Goal: Navigation & Orientation: Find specific page/section

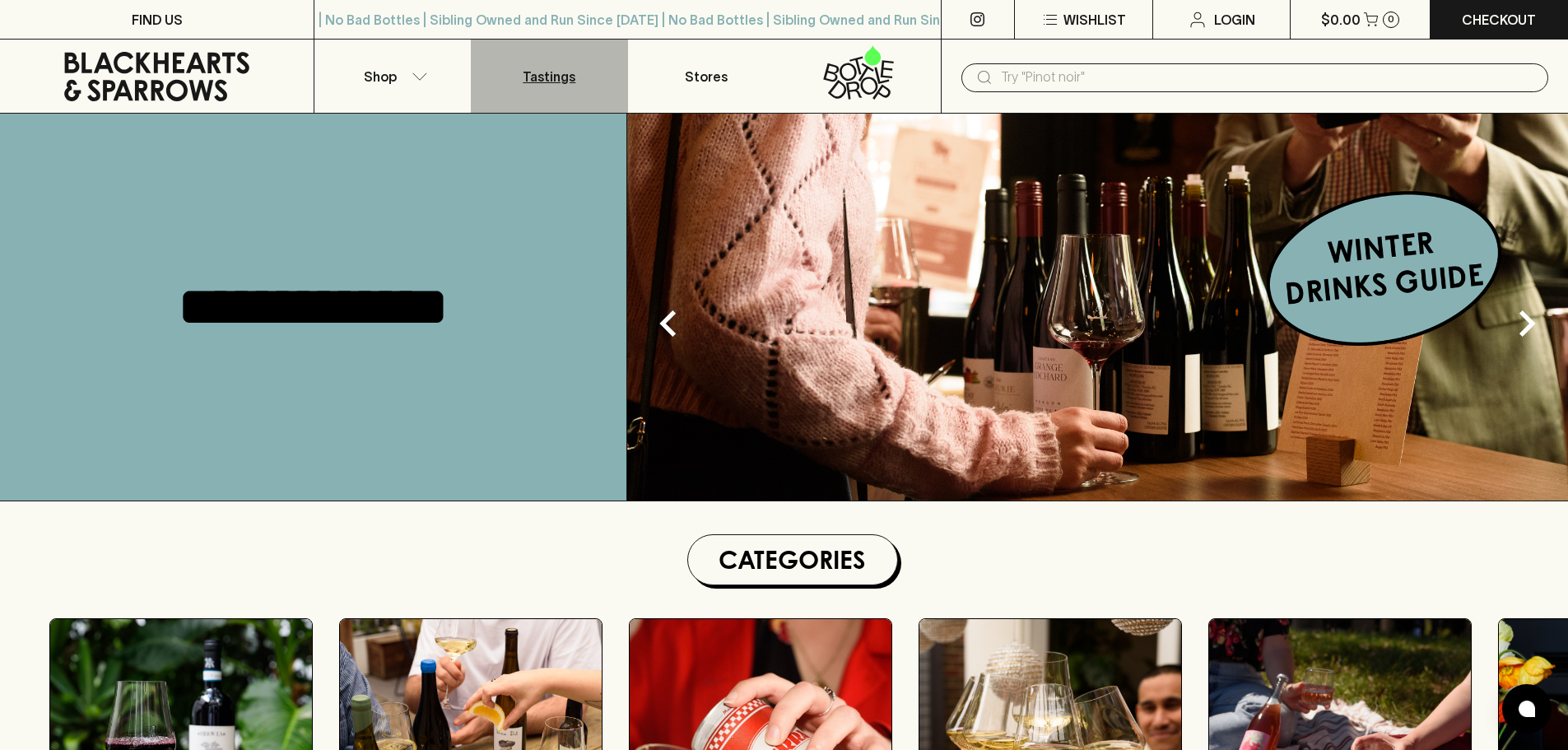
click at [555, 68] on p "Tastings" at bounding box center [548, 77] width 53 height 20
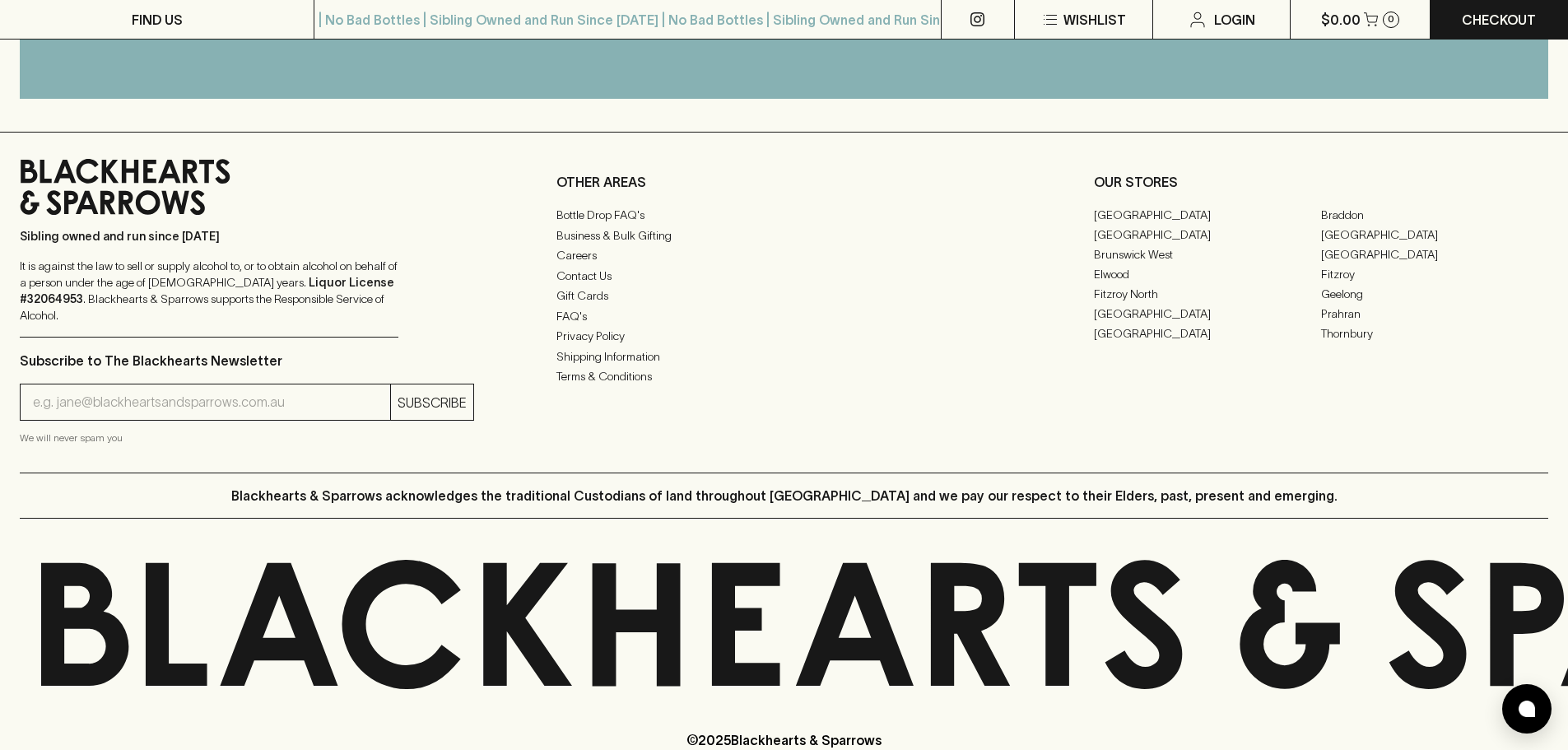
scroll to position [1993, 0]
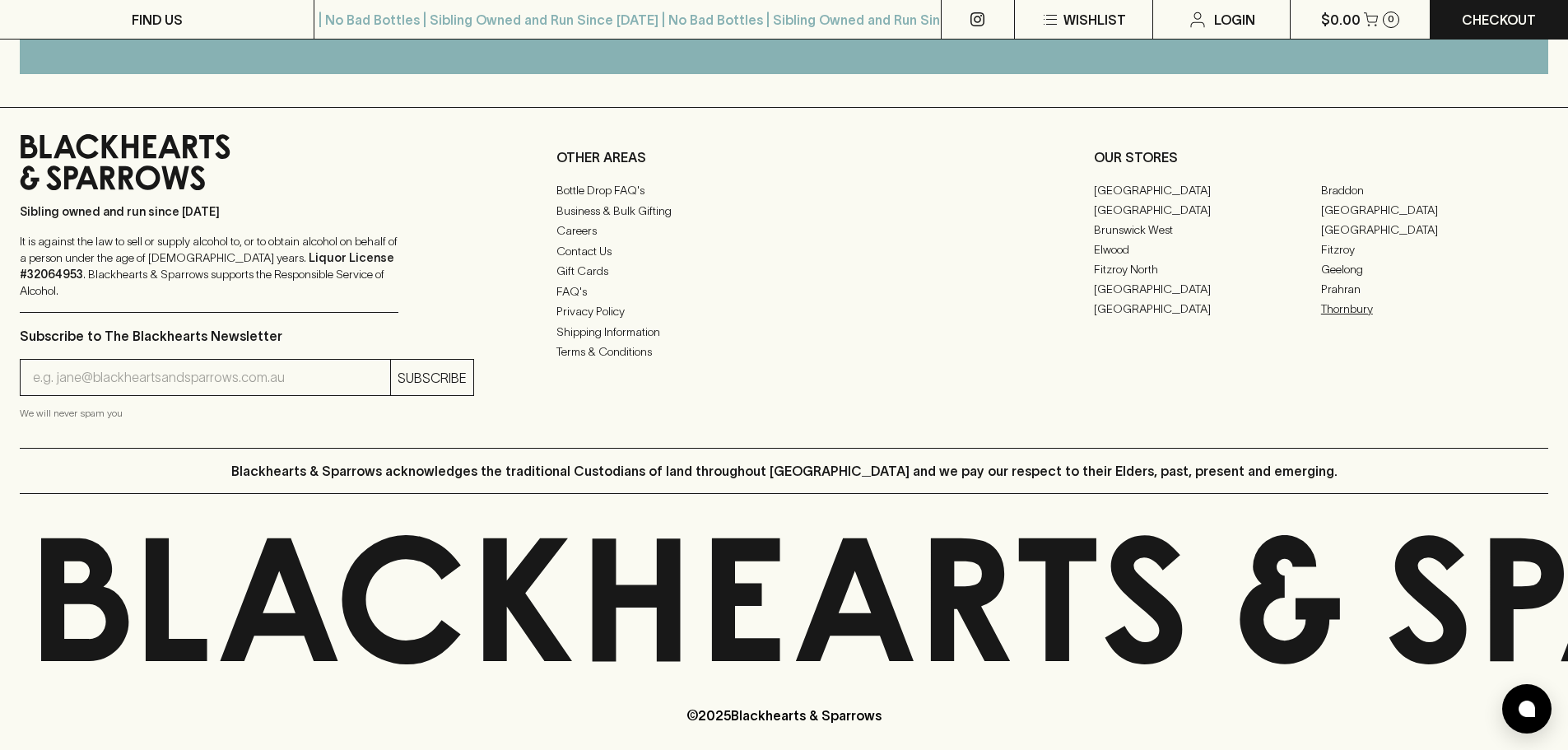
click at [1346, 314] on link "Thornbury" at bounding box center [1434, 309] width 227 height 20
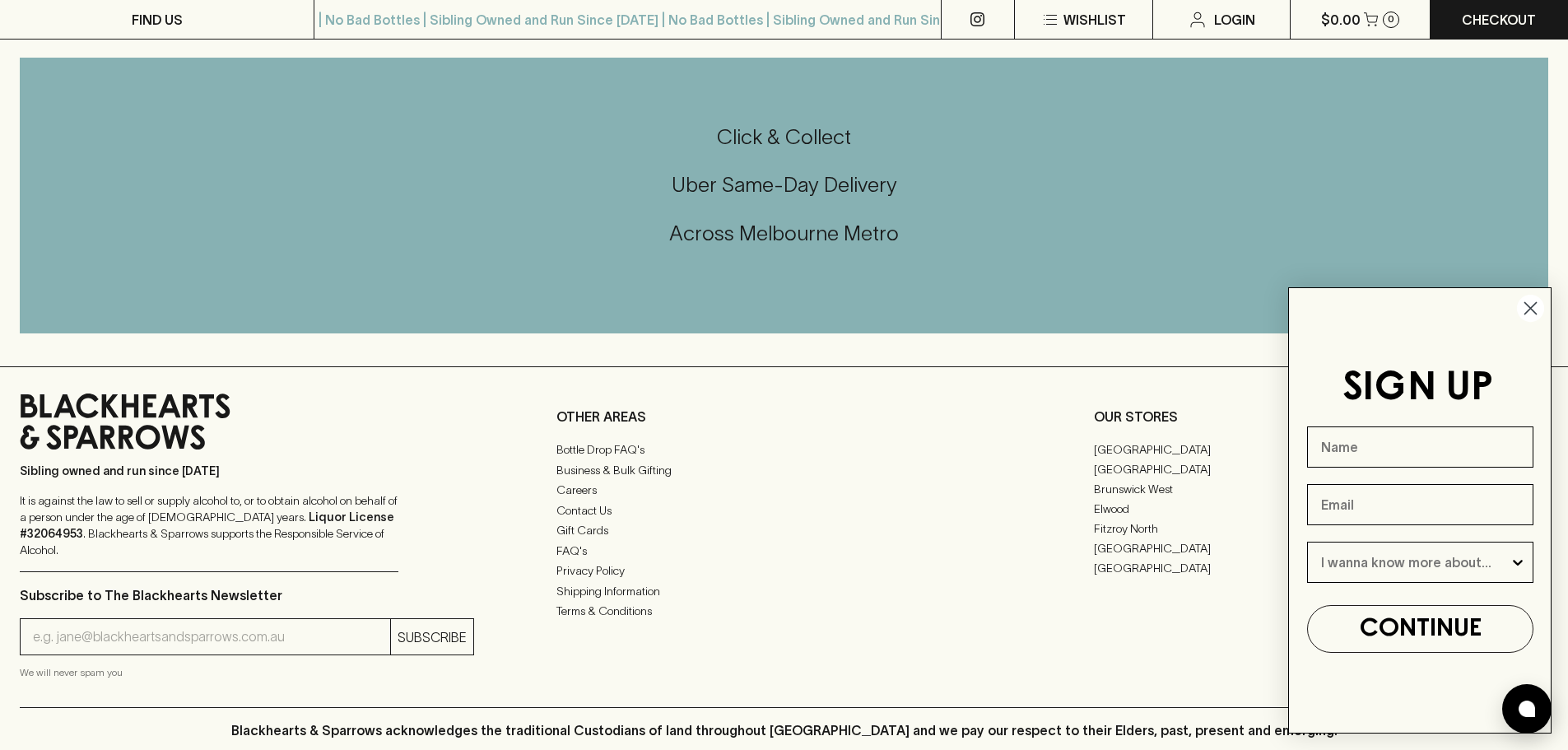
scroll to position [686, 0]
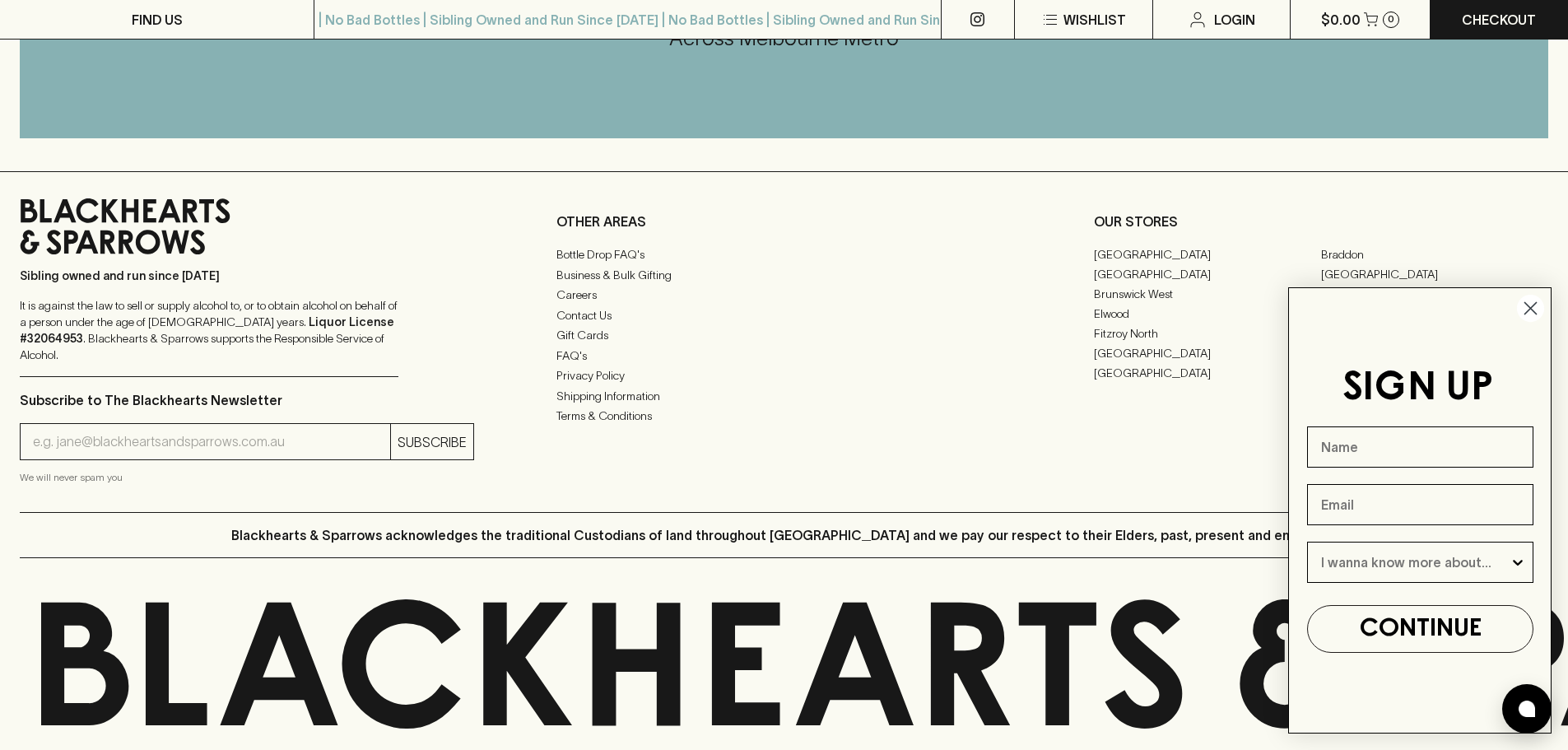
click at [1537, 306] on circle "Close dialog" at bounding box center [1531, 308] width 28 height 28
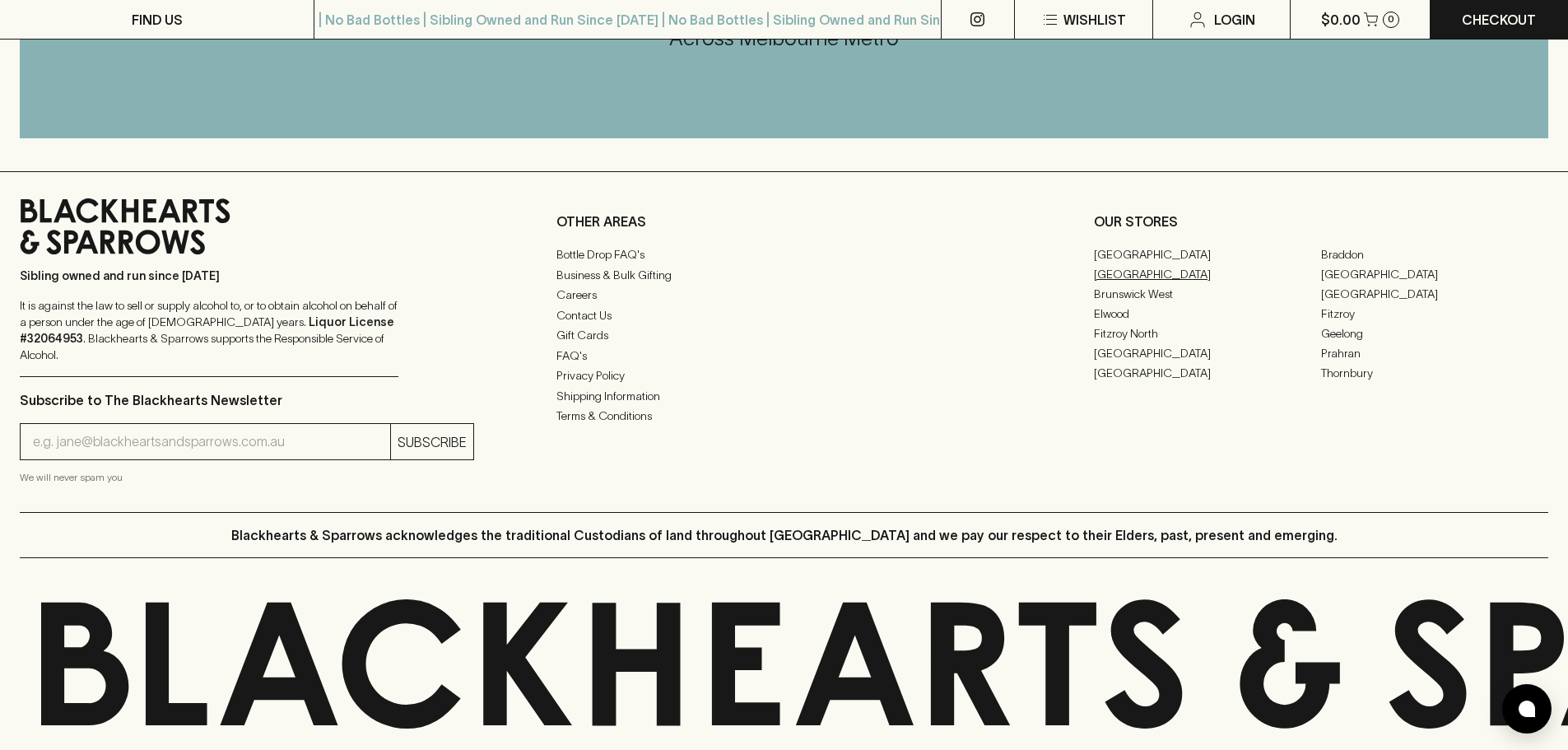
click at [1131, 269] on link "[GEOGRAPHIC_DATA]" at bounding box center [1207, 274] width 227 height 20
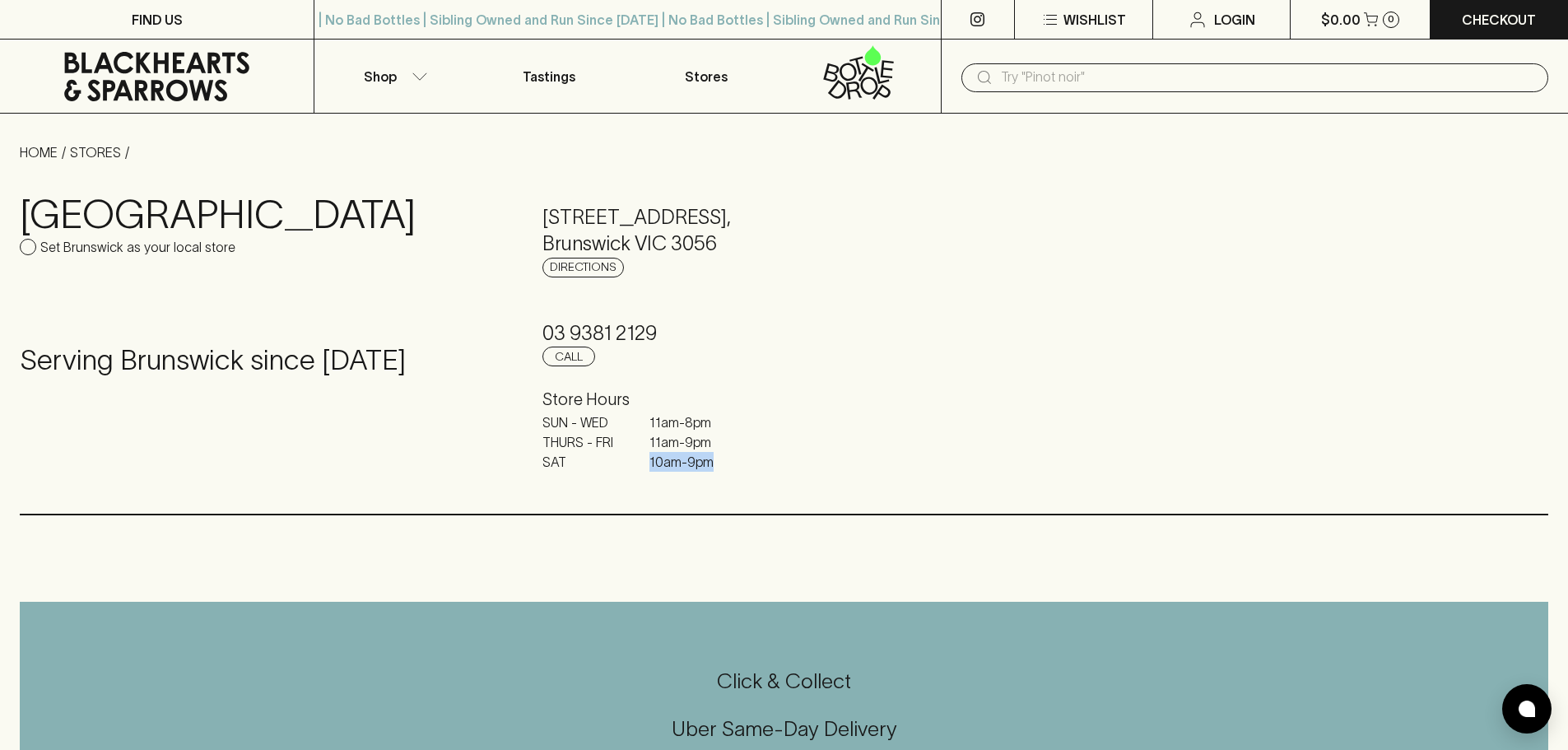
drag, startPoint x: 619, startPoint y: 462, endPoint x: 721, endPoint y: 463, distance: 102.0
click at [721, 463] on div "SUN - WED 11am - 8pm THURS - FRI 11am - 9pm SAT 10am - 9pm" at bounding box center [784, 442] width 483 height 60
click at [721, 463] on p "10am - 9pm" at bounding box center [691, 462] width 82 height 20
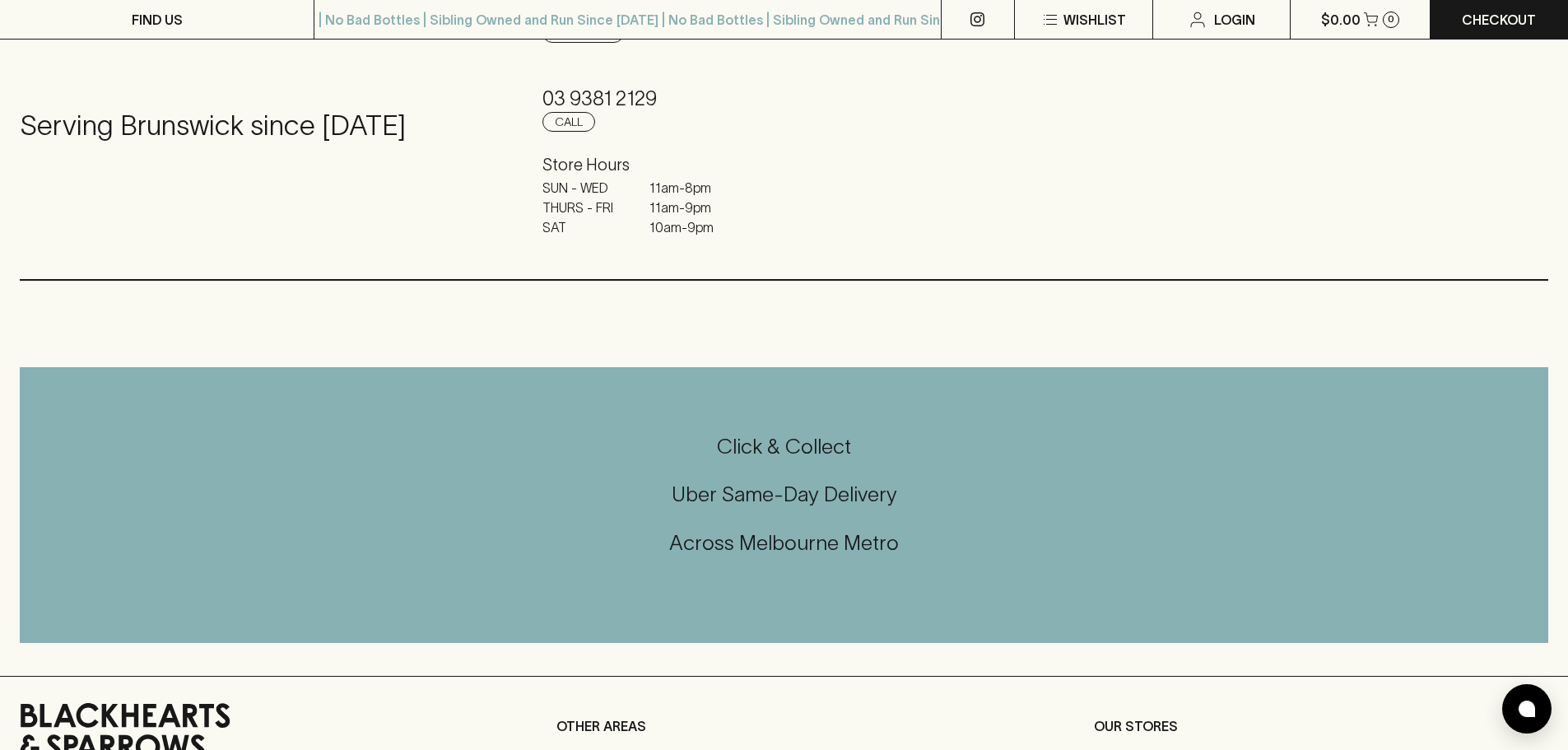
scroll to position [274, 0]
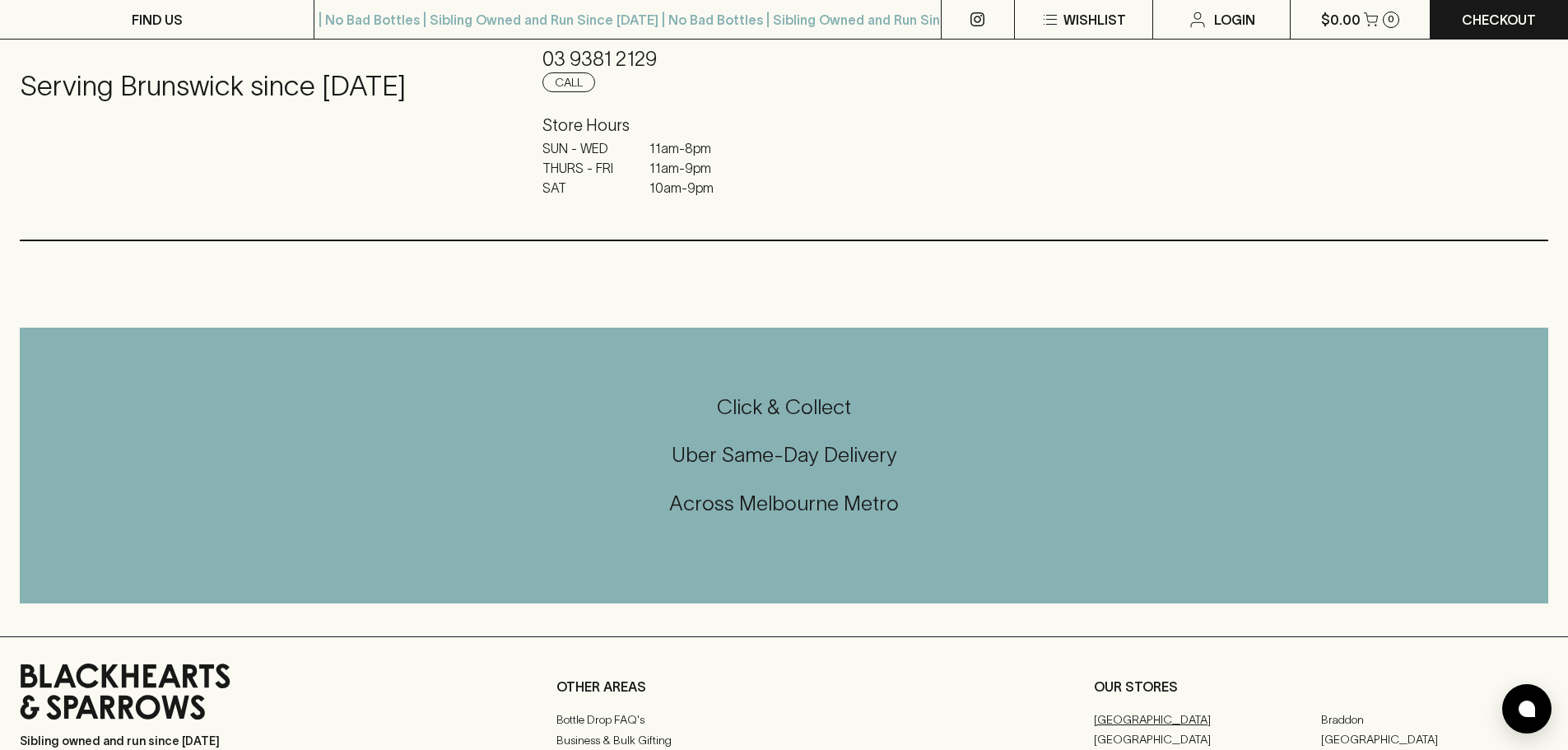
click at [1136, 725] on link "[GEOGRAPHIC_DATA]" at bounding box center [1207, 720] width 227 height 20
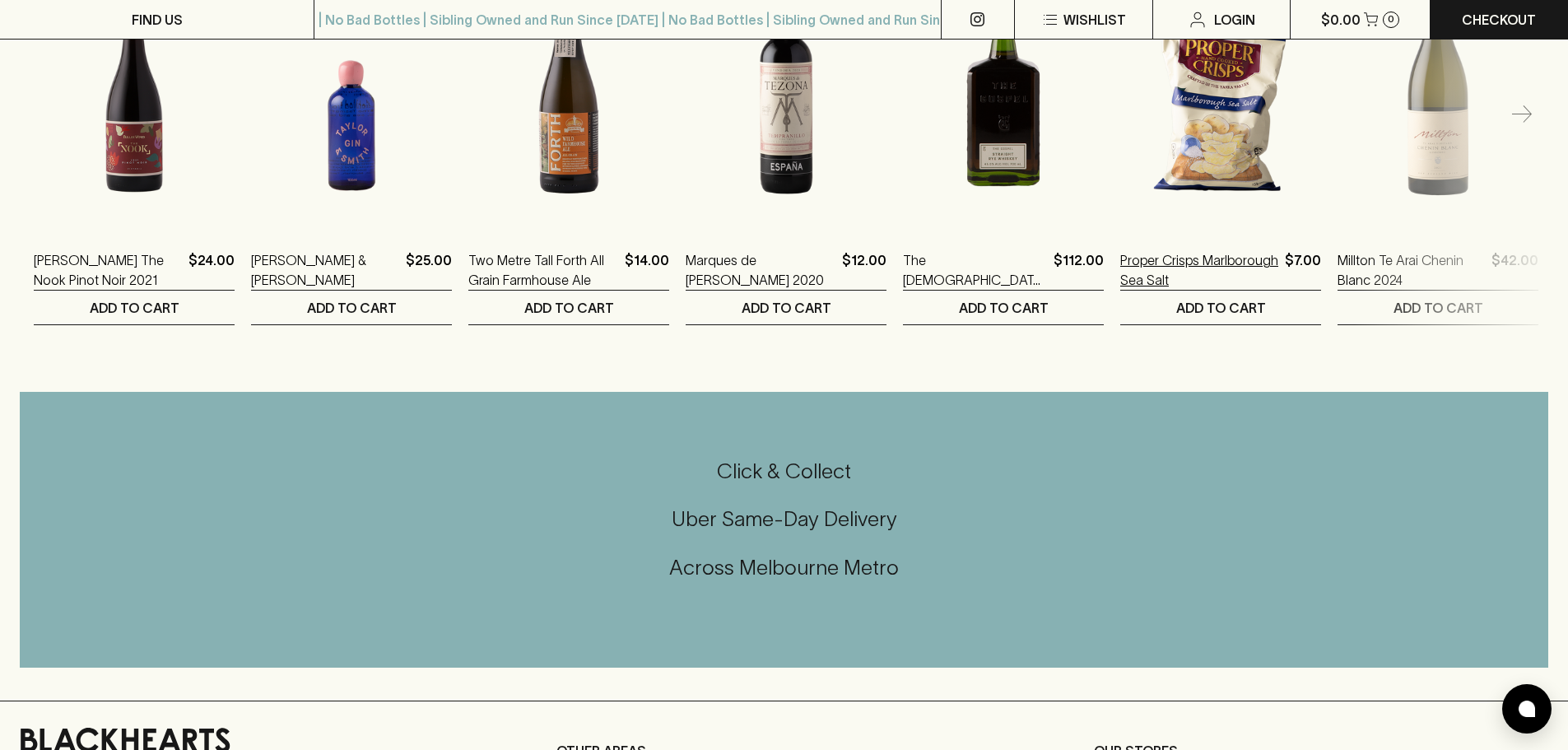
scroll to position [1099, 0]
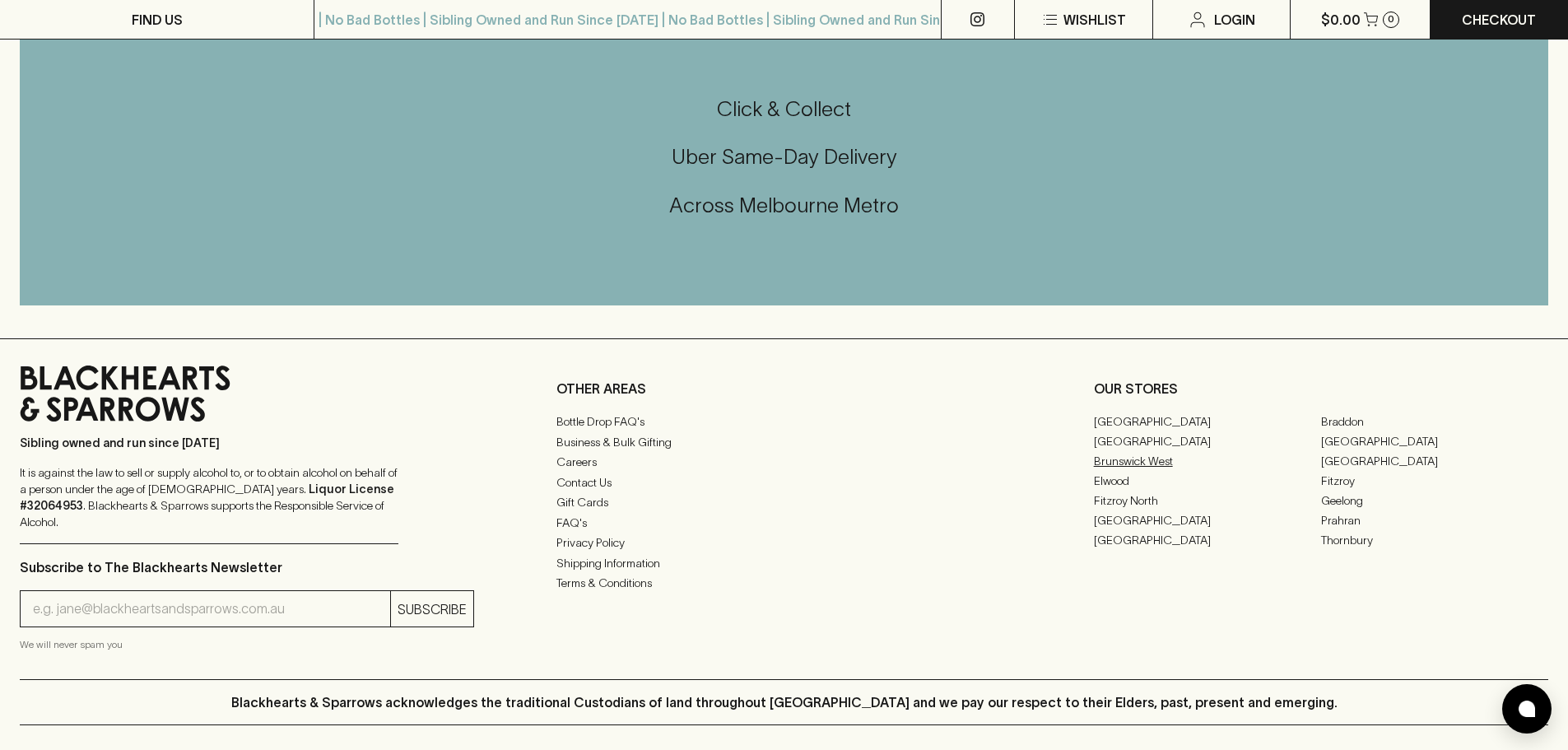
click at [1142, 461] on link "Brunswick West" at bounding box center [1207, 461] width 227 height 20
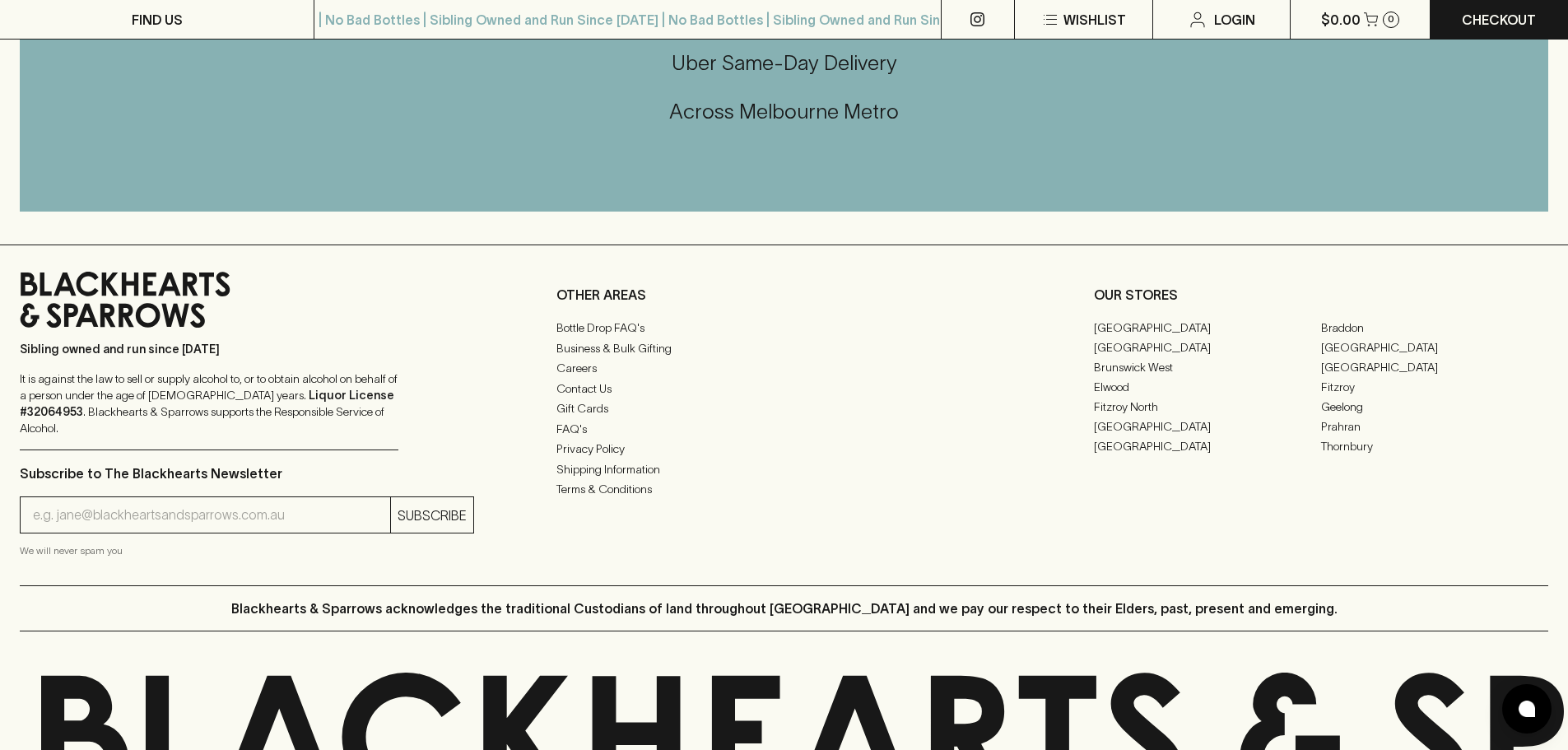
scroll to position [686, 0]
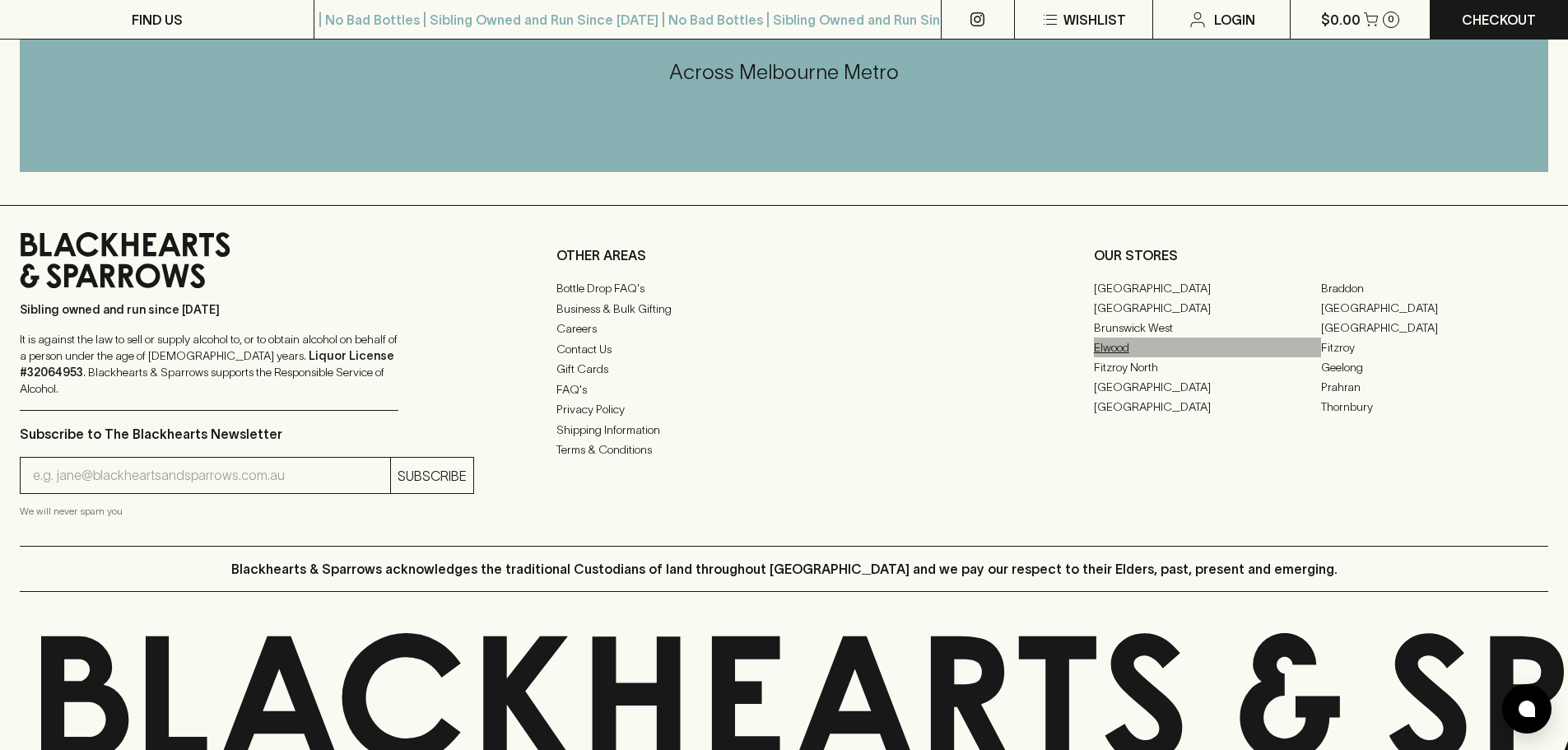
click at [1137, 348] on link "Elwood" at bounding box center [1207, 347] width 227 height 20
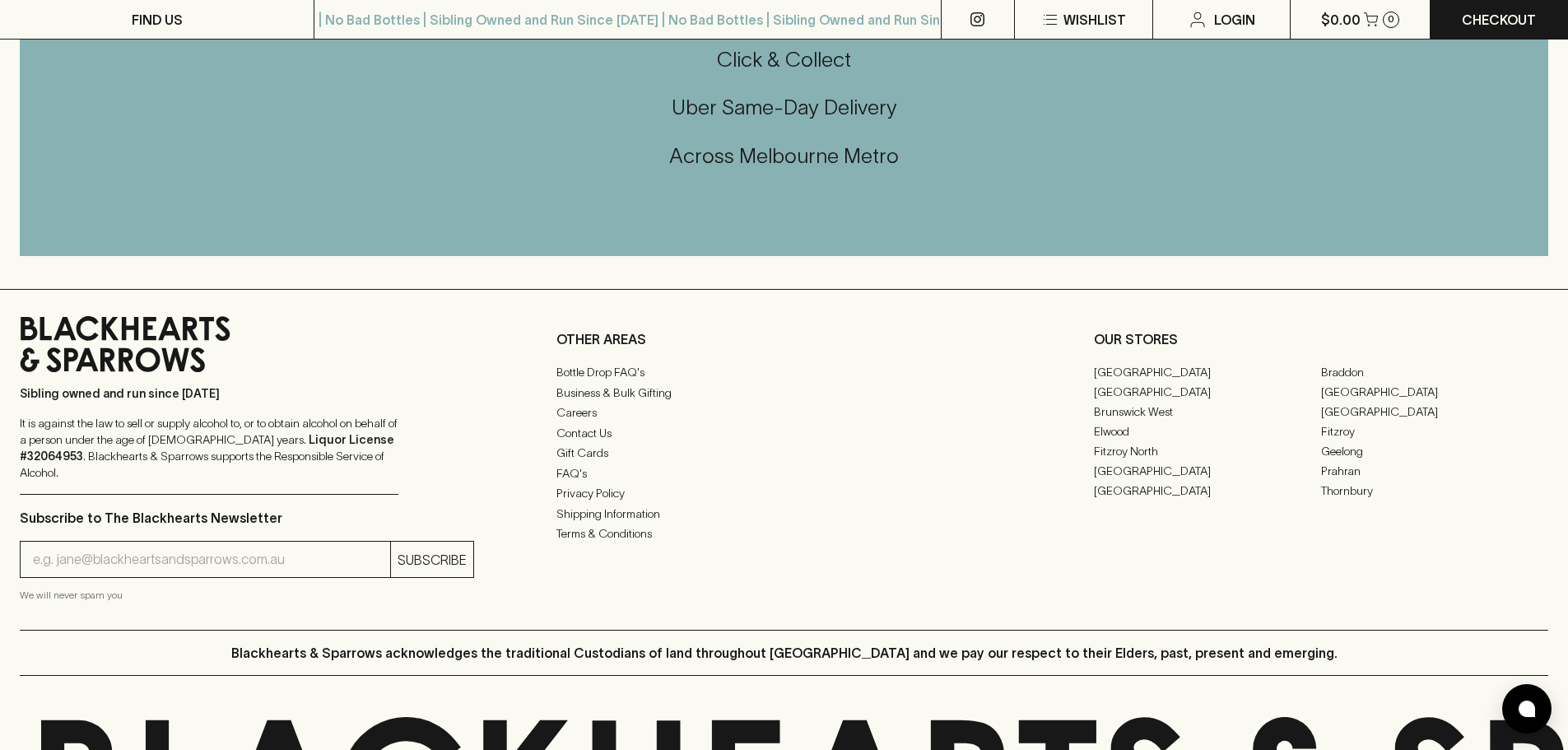
scroll to position [550, 0]
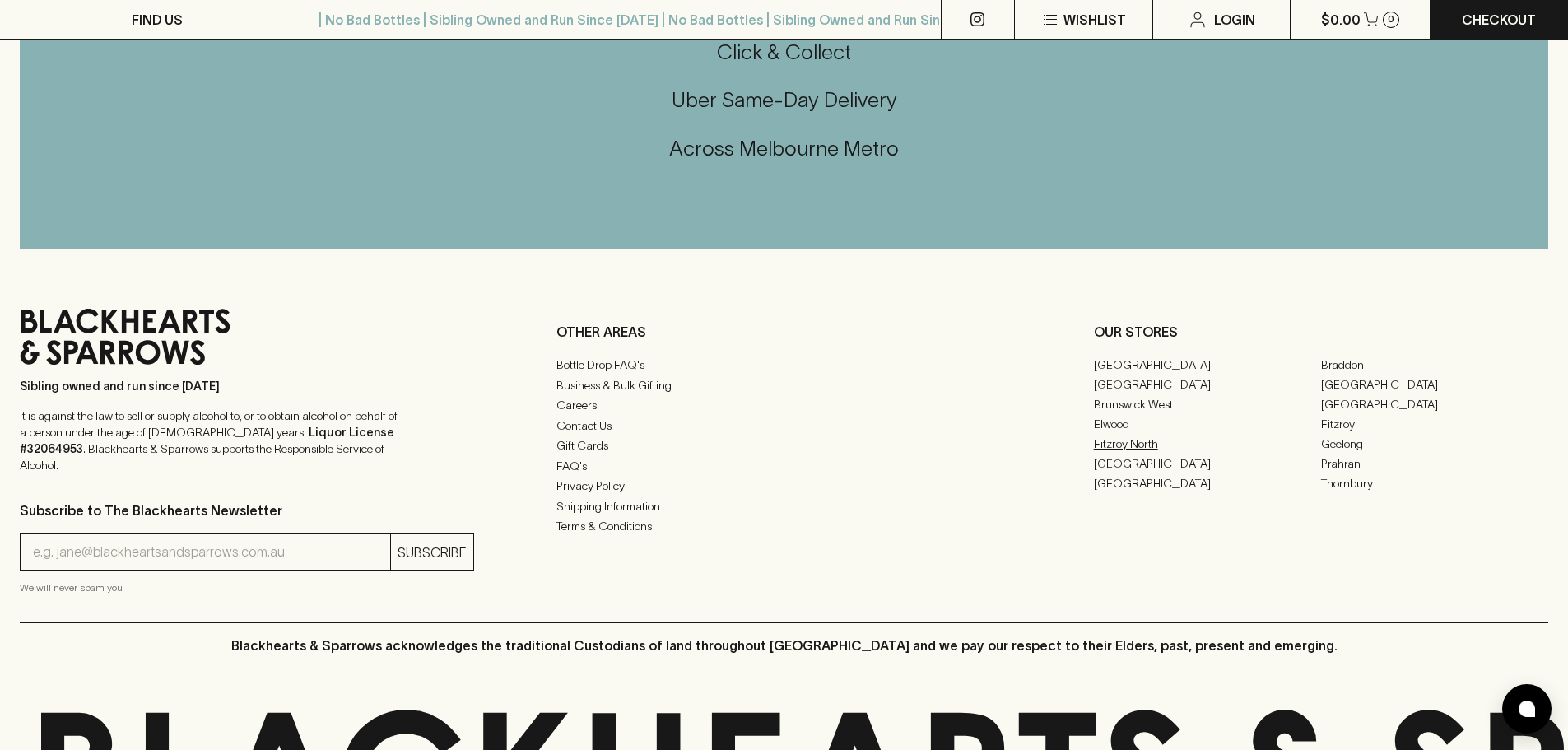
click at [1129, 452] on link "Fitzroy North" at bounding box center [1207, 444] width 227 height 20
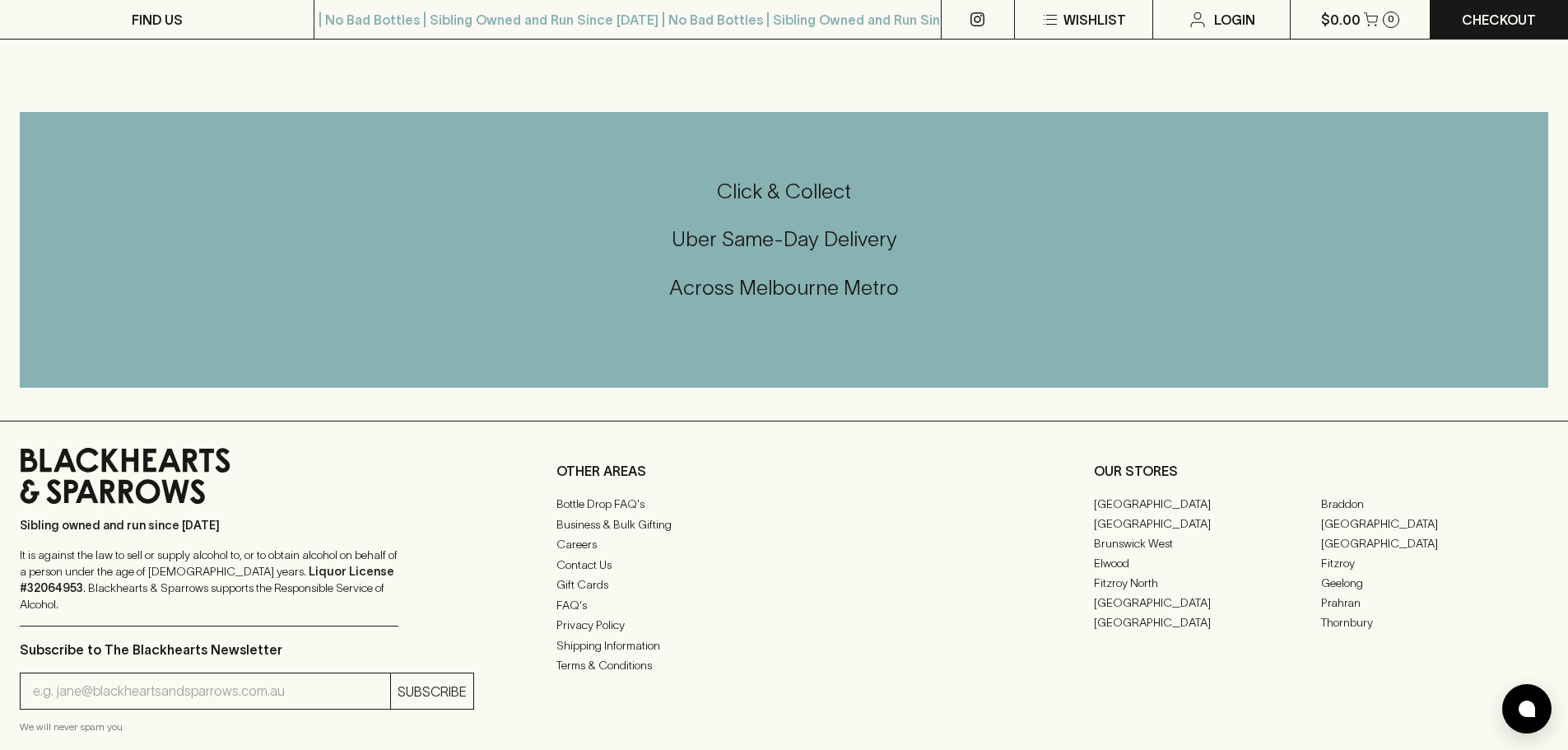
scroll to position [550, 0]
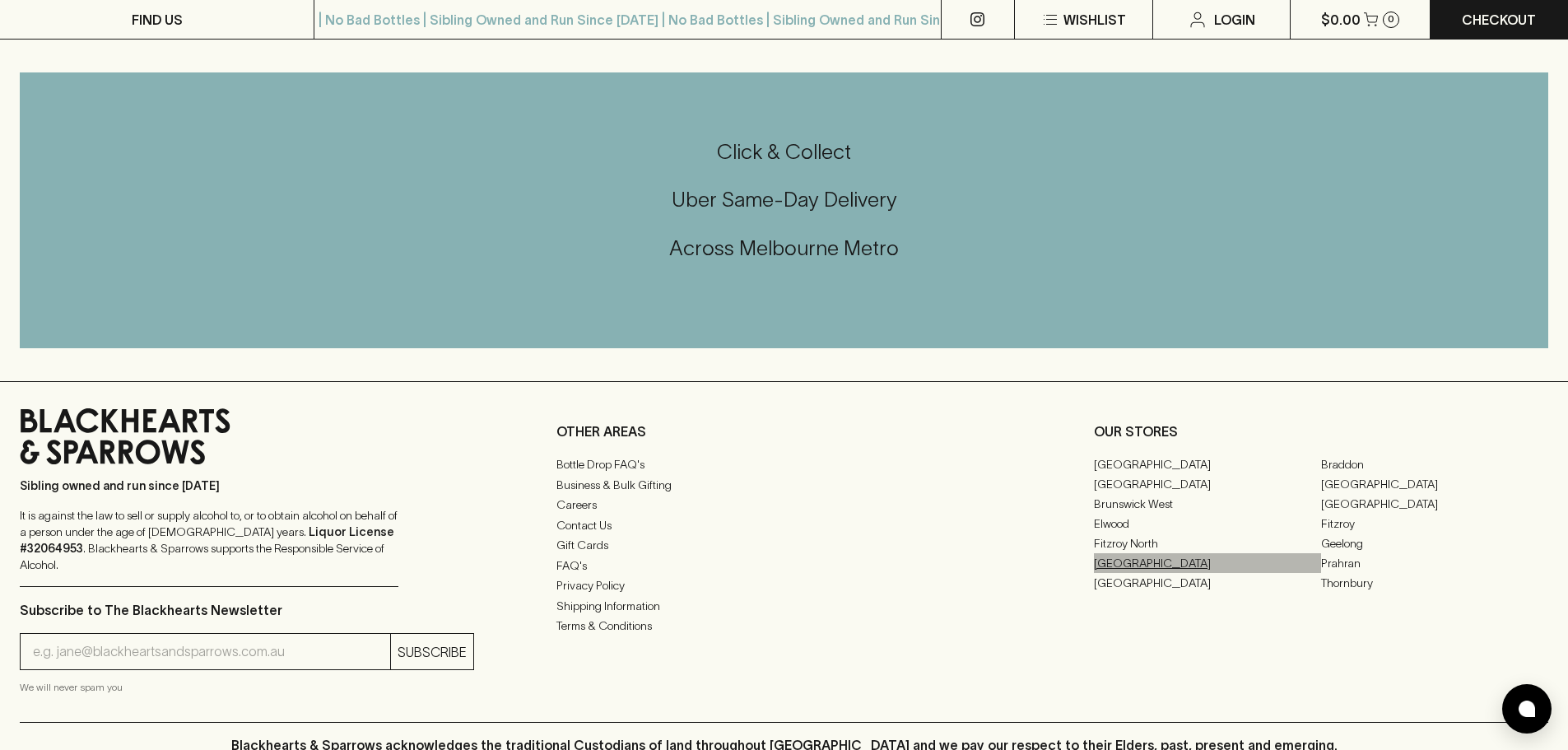
click at [1116, 562] on link "[GEOGRAPHIC_DATA]" at bounding box center [1207, 563] width 227 height 20
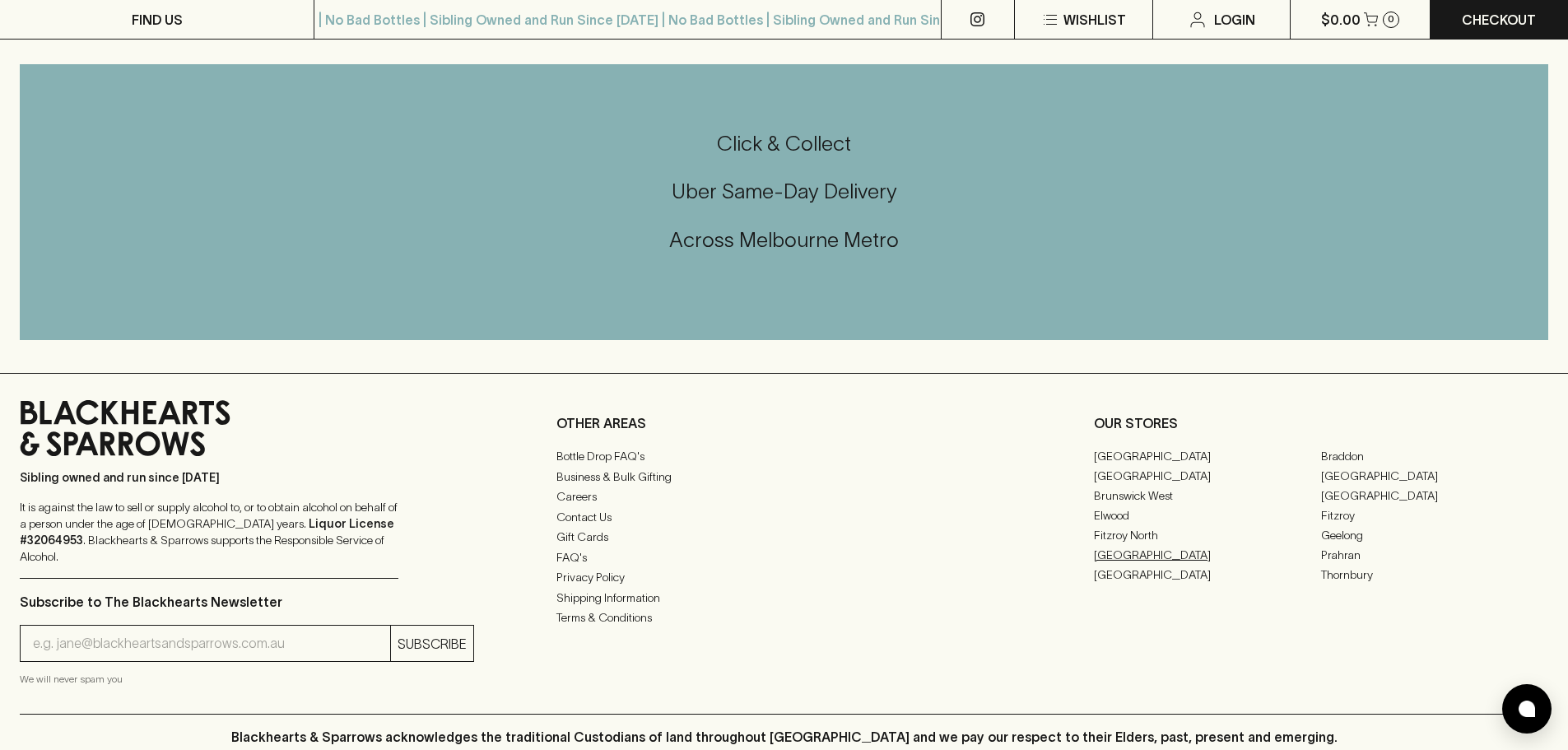
scroll to position [550, 0]
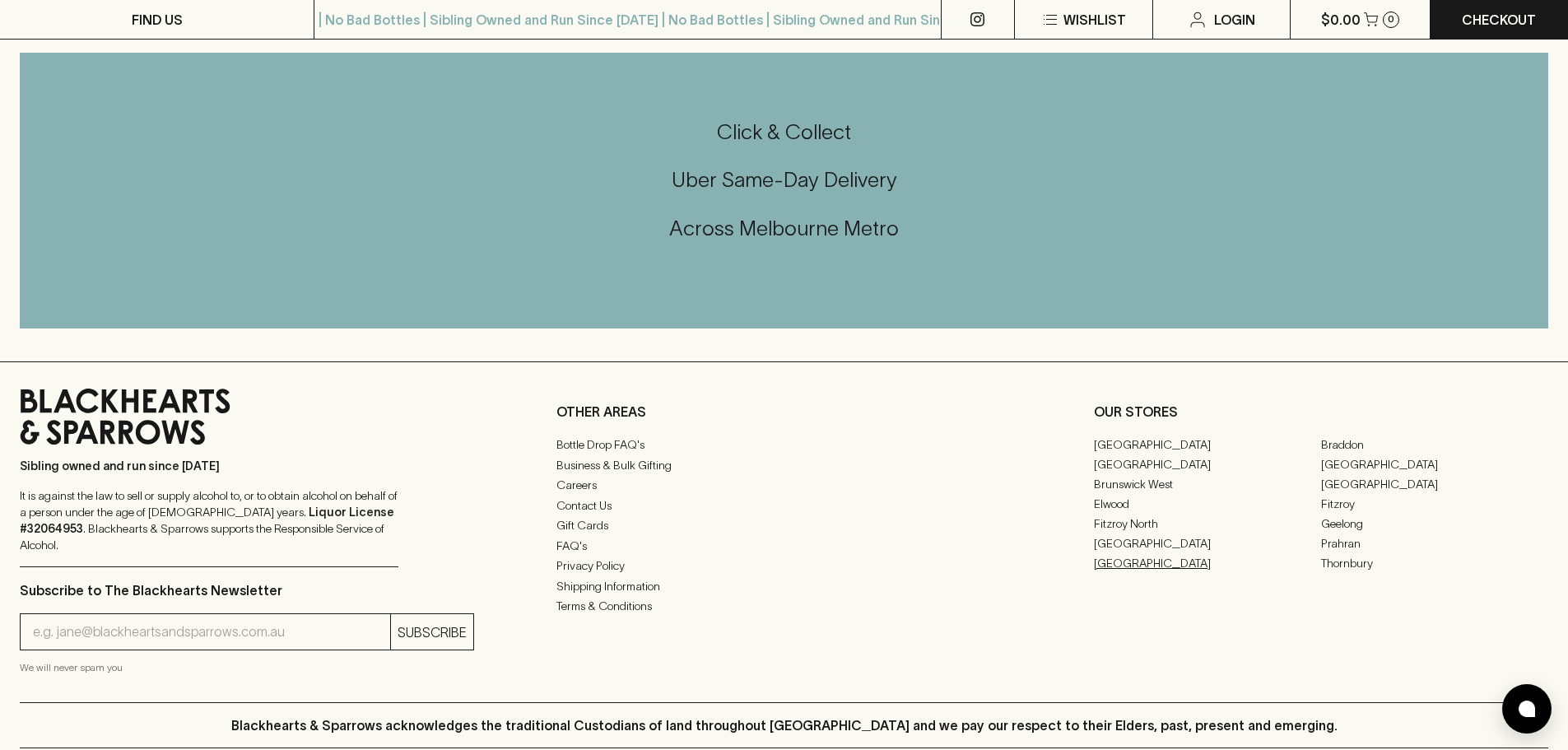
click at [1117, 562] on link "[GEOGRAPHIC_DATA]" at bounding box center [1207, 563] width 227 height 20
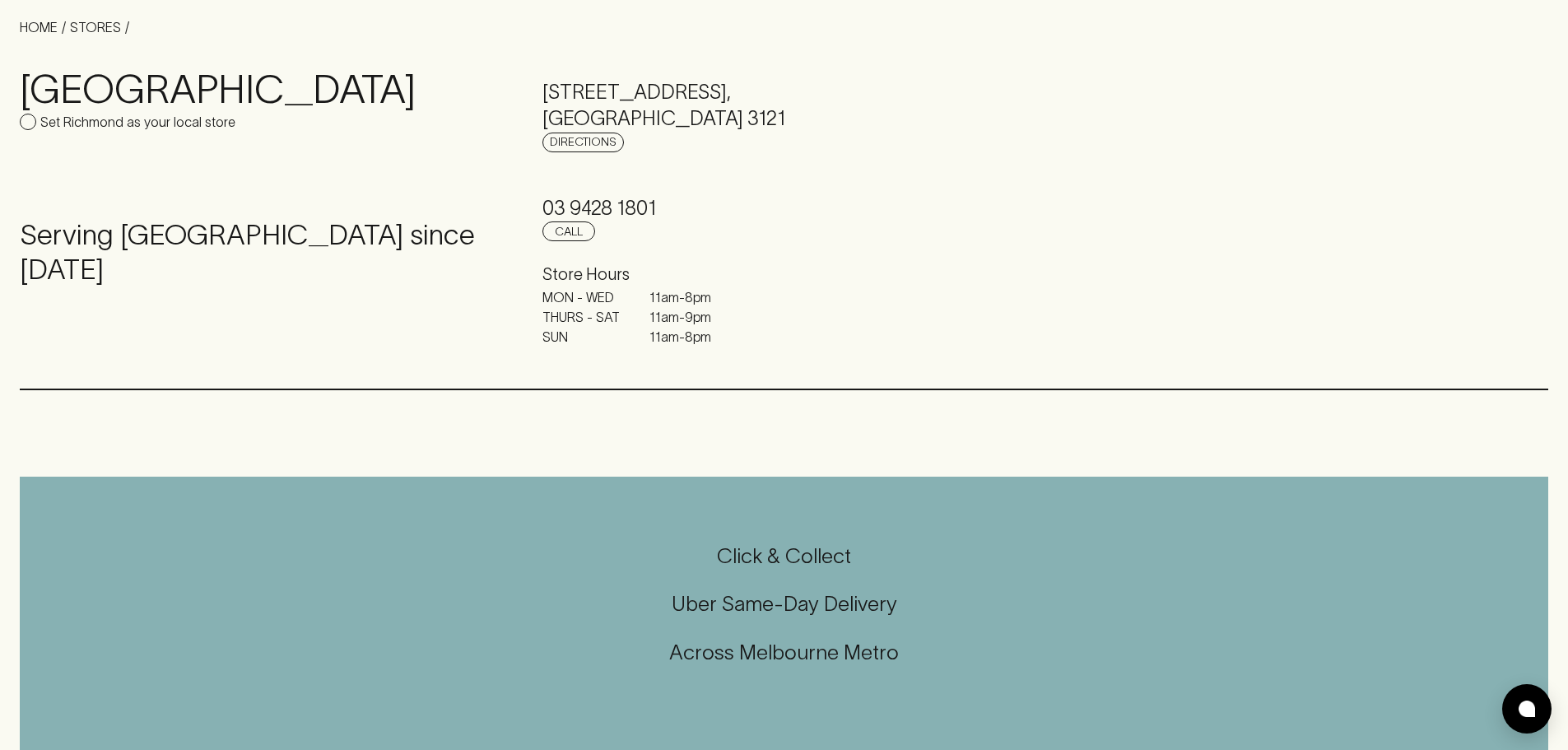
scroll to position [412, 0]
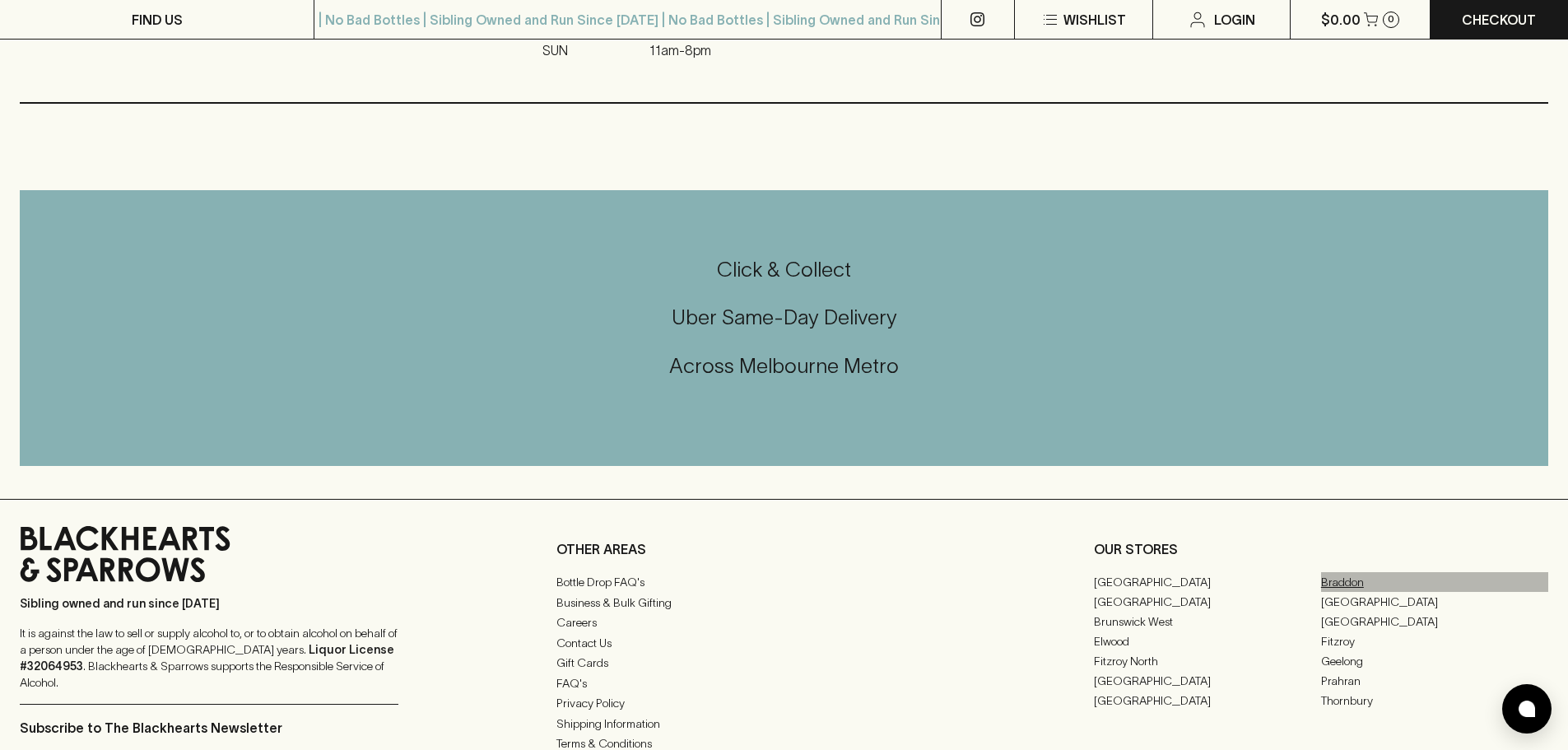
click at [1336, 585] on link "Braddon" at bounding box center [1434, 583] width 227 height 20
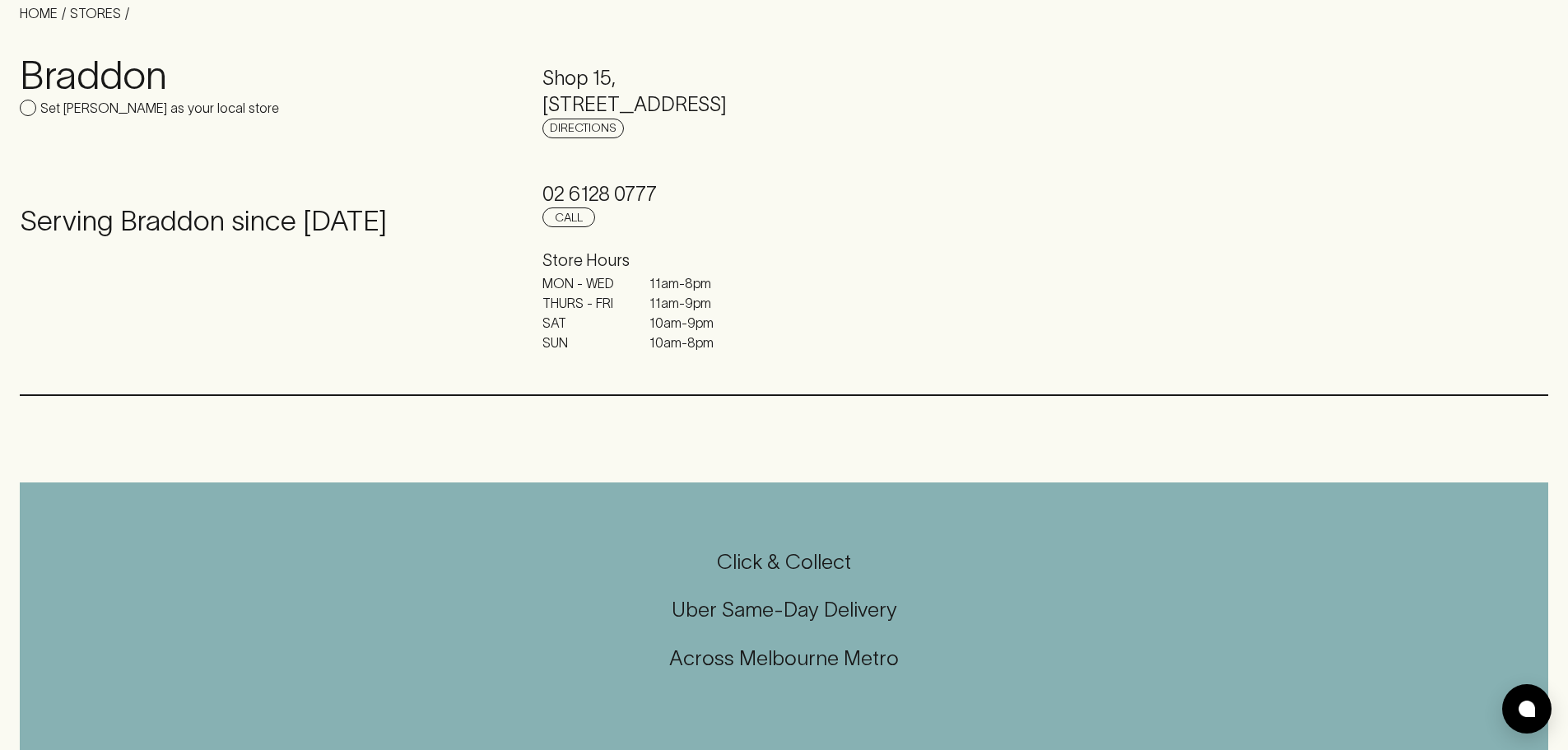
scroll to position [412, 0]
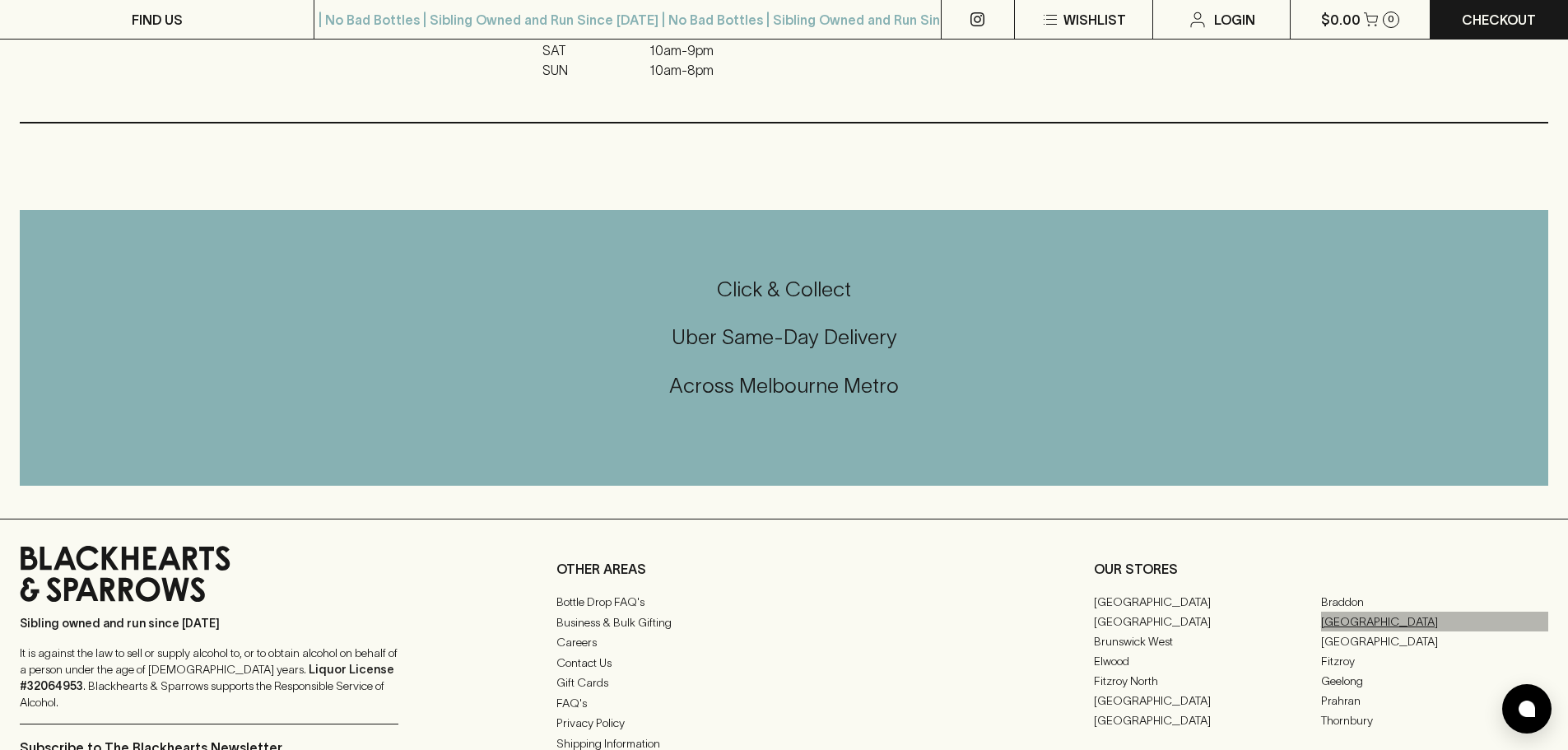
click at [1346, 617] on link "[GEOGRAPHIC_DATA]" at bounding box center [1434, 622] width 227 height 20
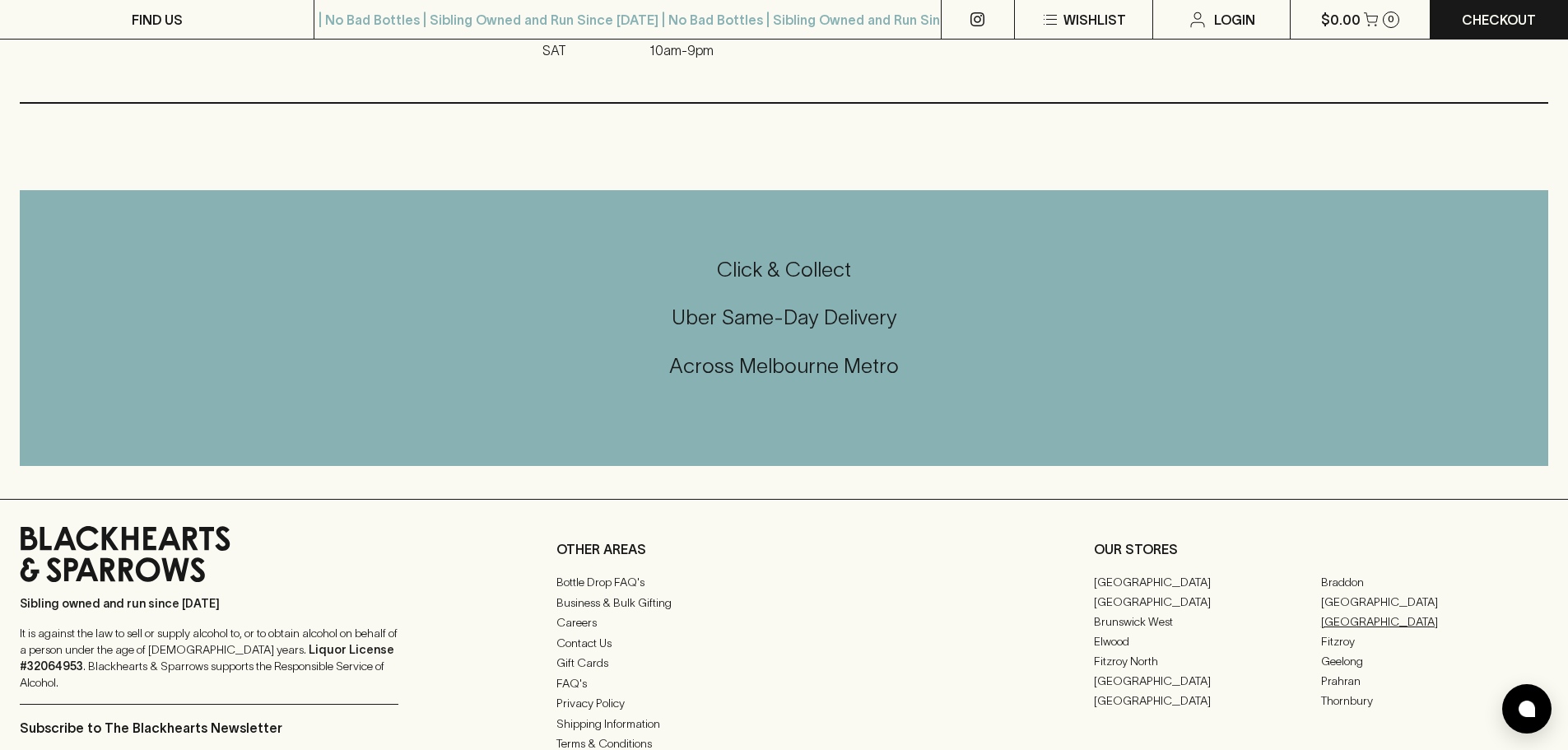
click at [1346, 616] on link "[GEOGRAPHIC_DATA]" at bounding box center [1434, 622] width 227 height 20
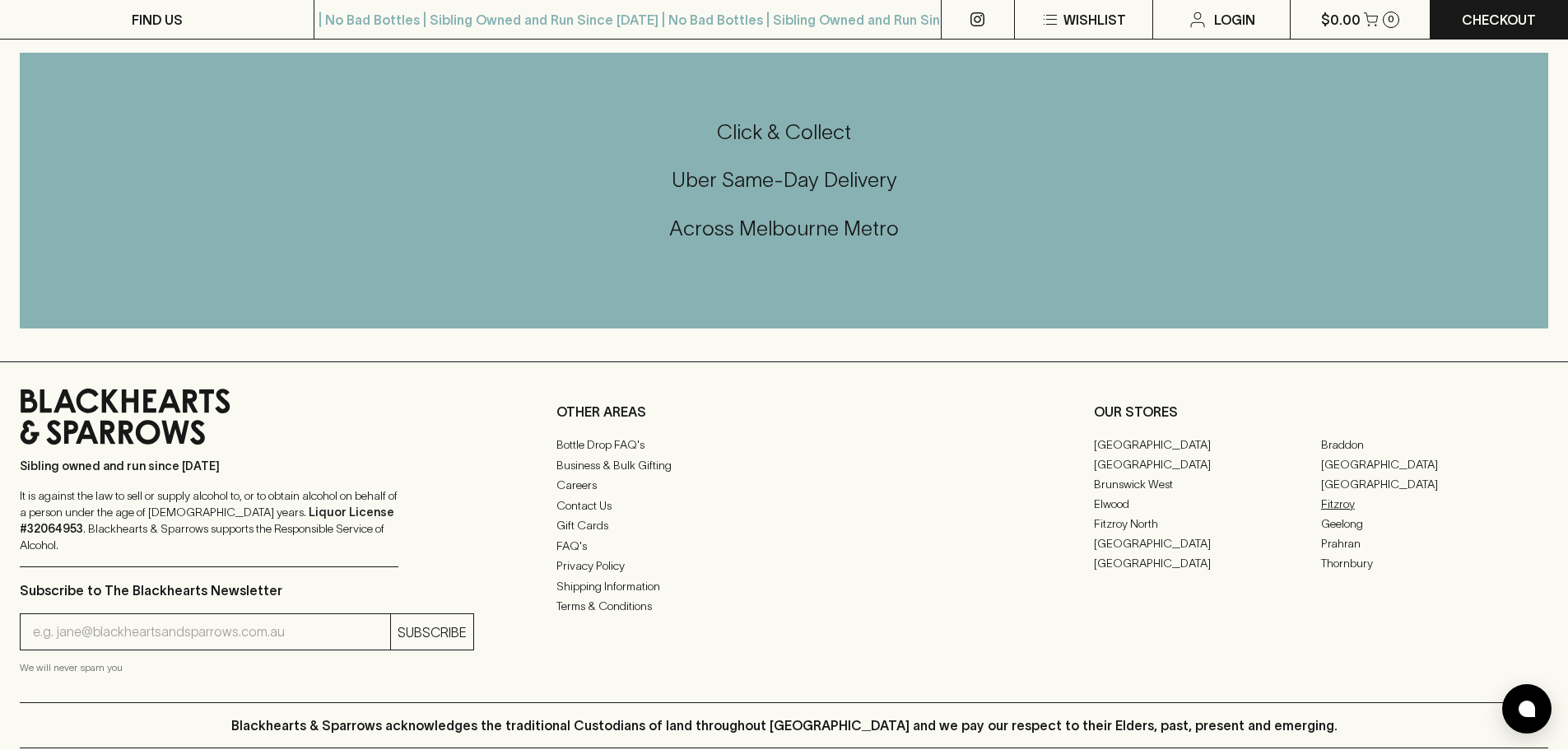
click at [1341, 510] on link "Fitzroy" at bounding box center [1434, 504] width 227 height 20
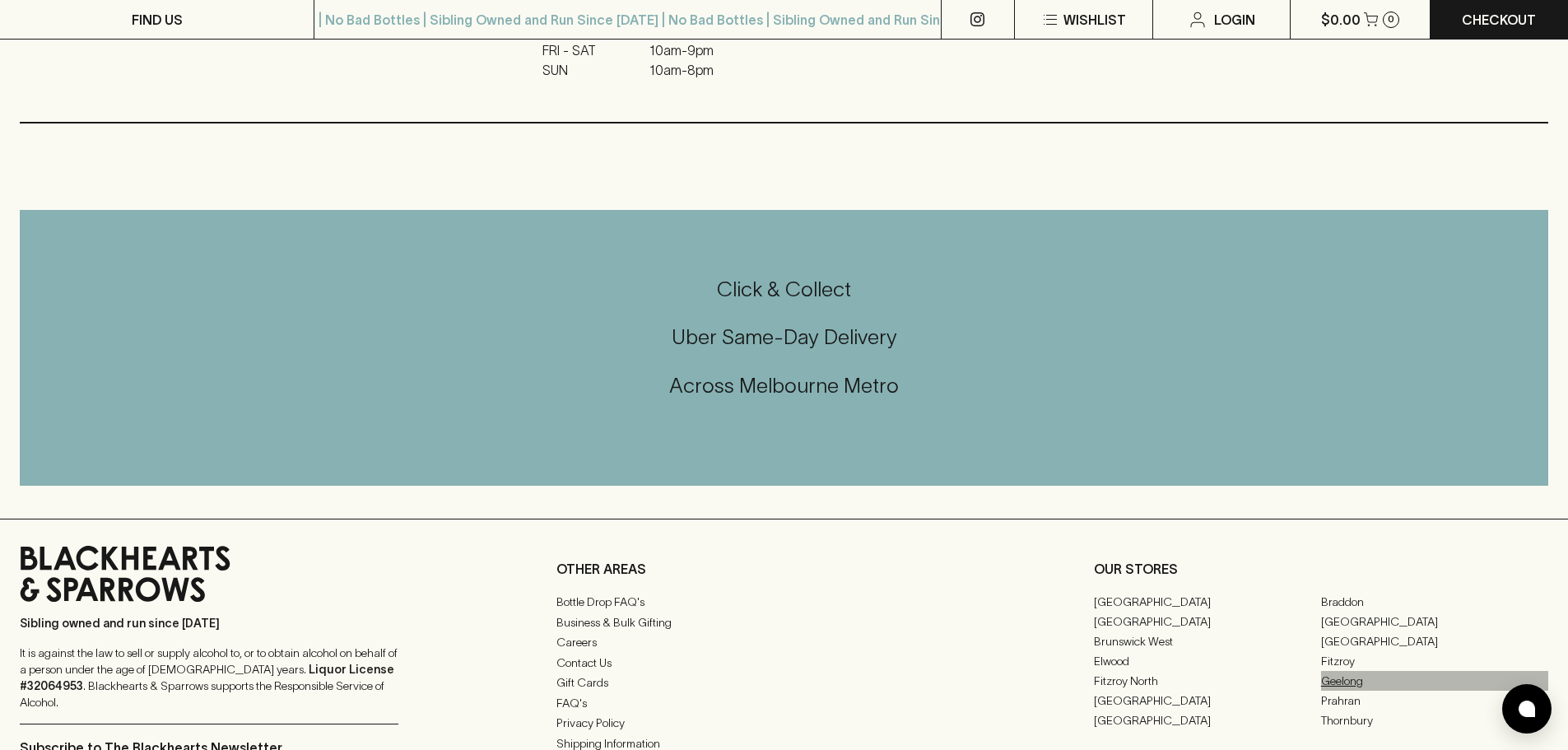
click at [1346, 680] on link "Geelong" at bounding box center [1434, 681] width 227 height 20
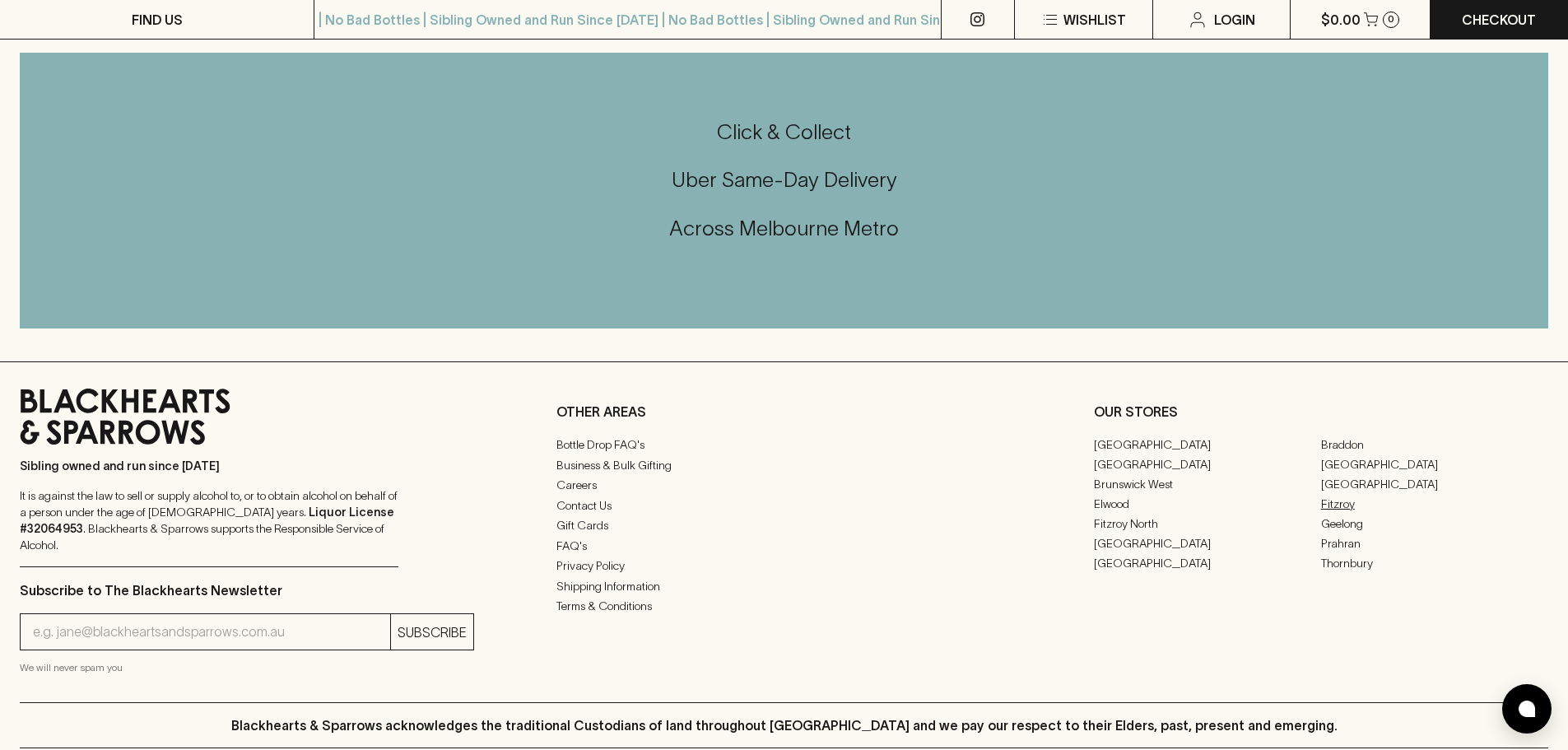
click at [1337, 503] on link "Fitzroy" at bounding box center [1434, 504] width 227 height 20
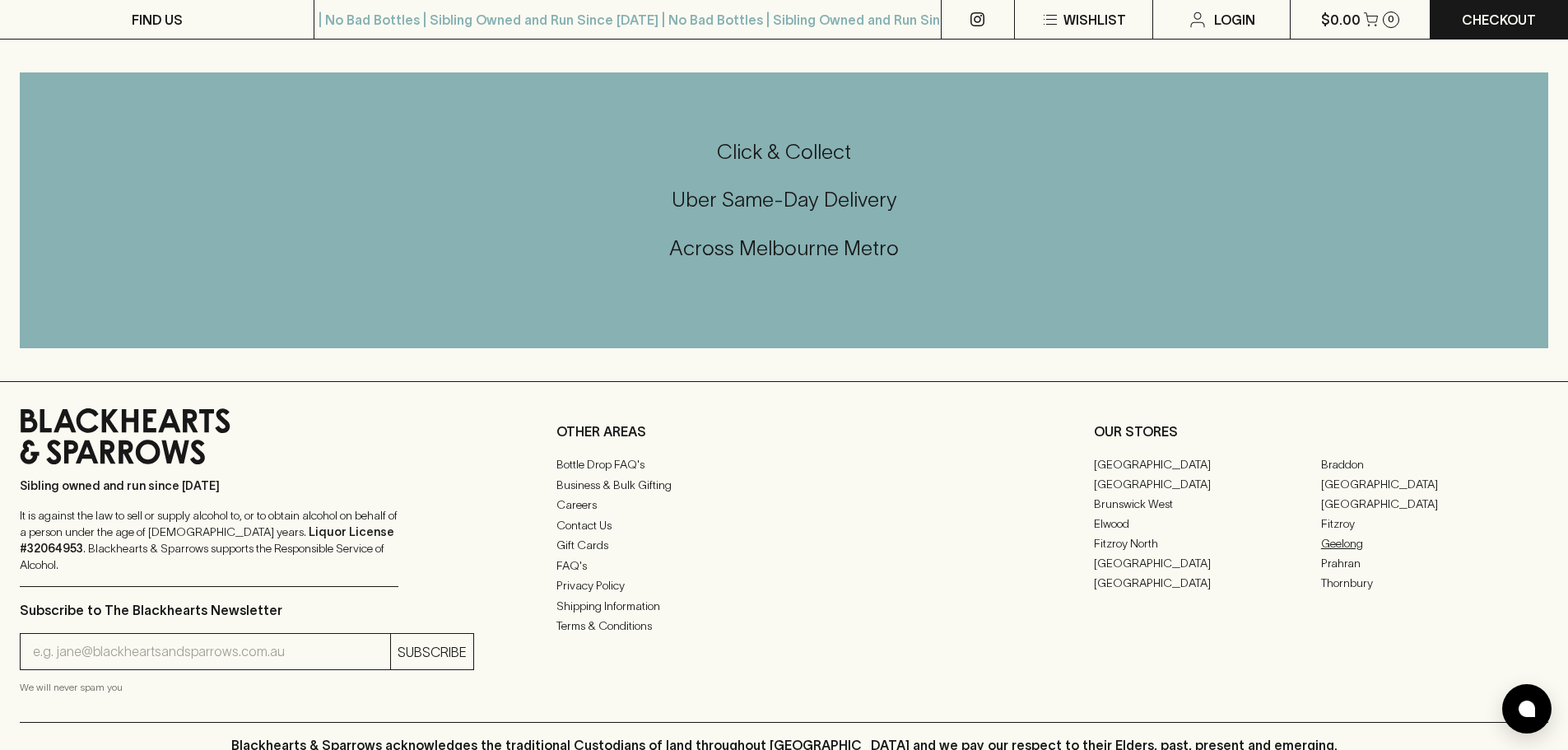
click at [1332, 550] on link "Geelong" at bounding box center [1434, 543] width 227 height 20
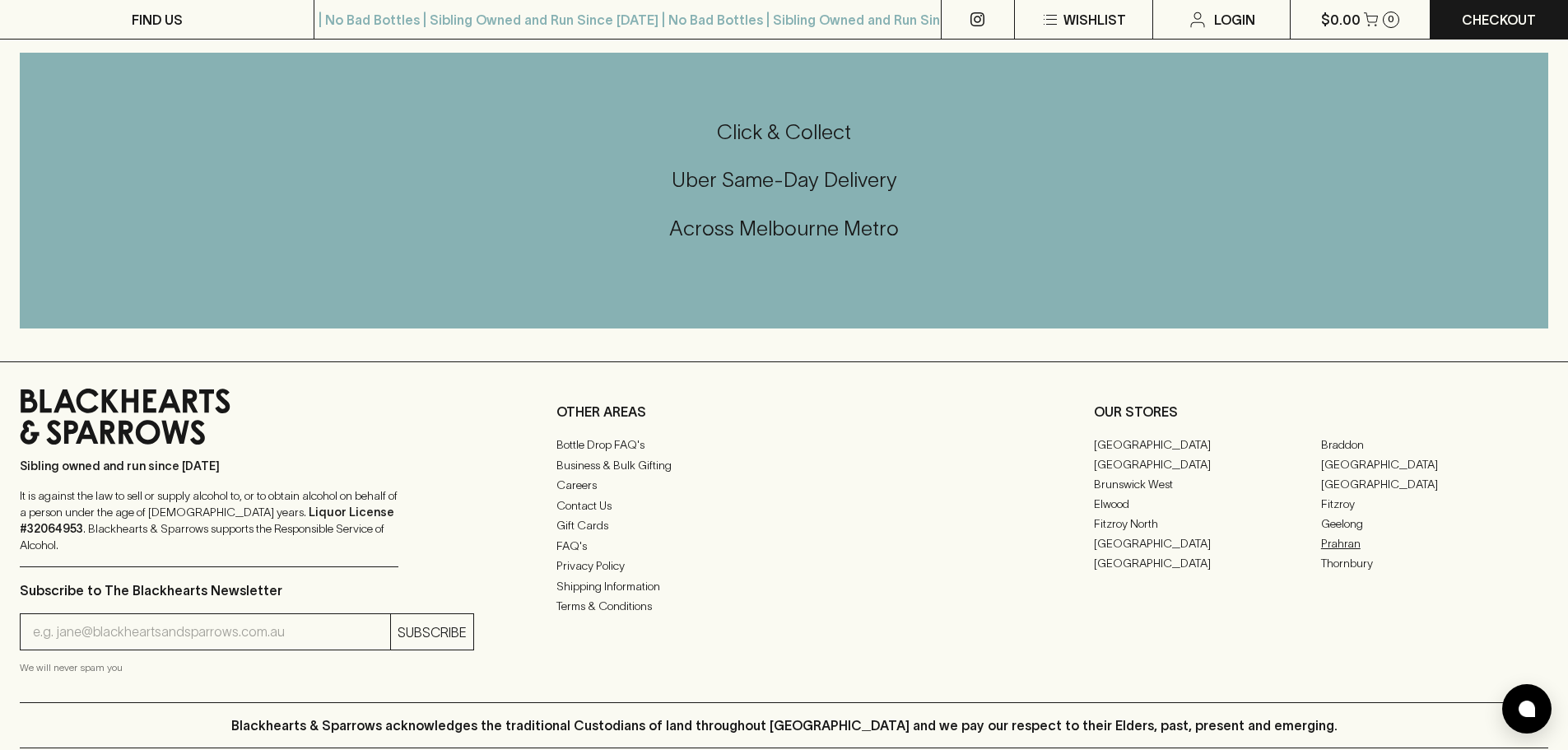
click at [1332, 551] on link "Prahran" at bounding box center [1434, 543] width 227 height 20
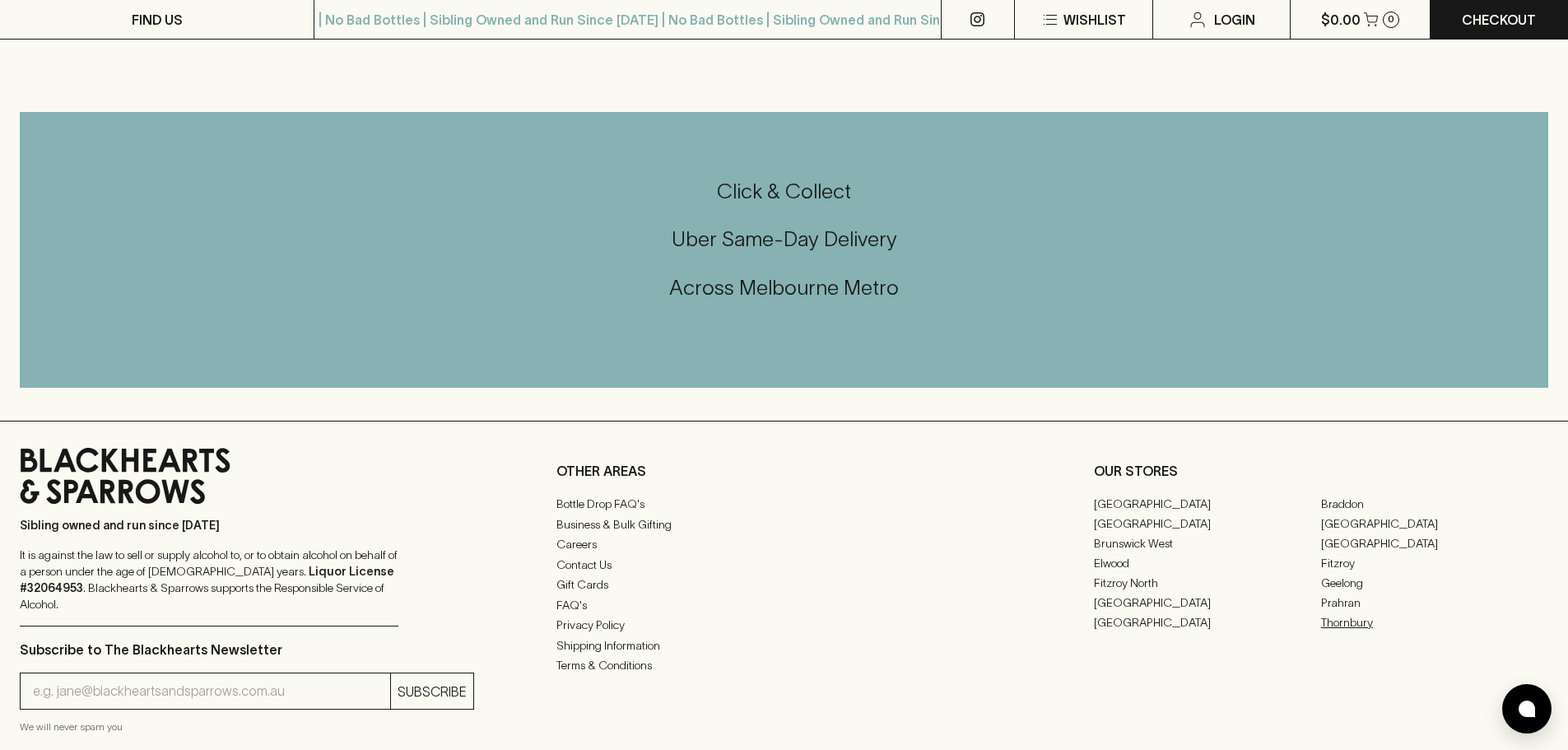
click at [1339, 626] on link "Thornbury" at bounding box center [1434, 623] width 227 height 20
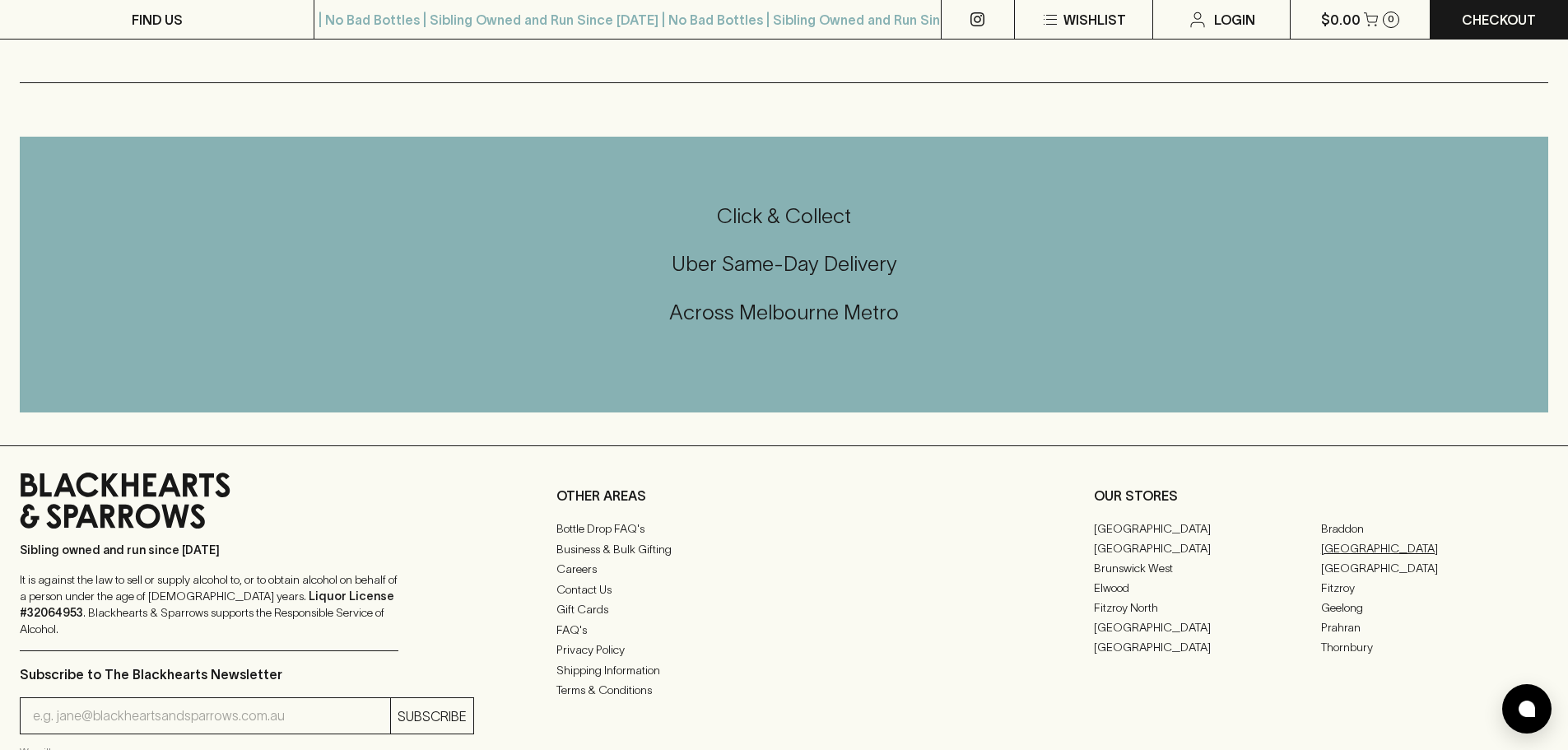
click at [1370, 548] on link "[GEOGRAPHIC_DATA]" at bounding box center [1434, 549] width 227 height 20
